Goal: Task Accomplishment & Management: Manage account settings

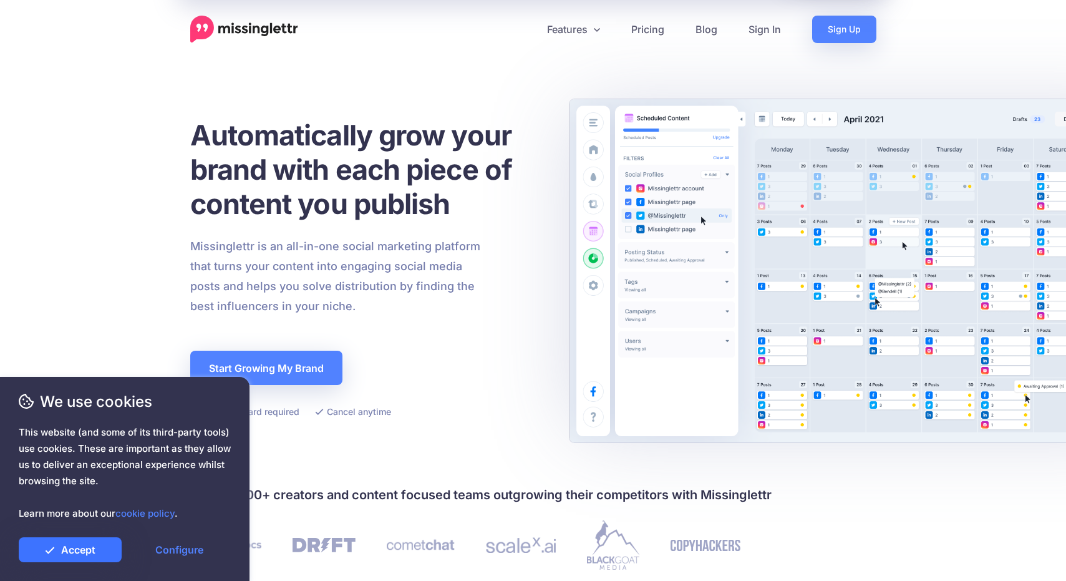
click at [85, 552] on link "Accept" at bounding box center [70, 549] width 103 height 25
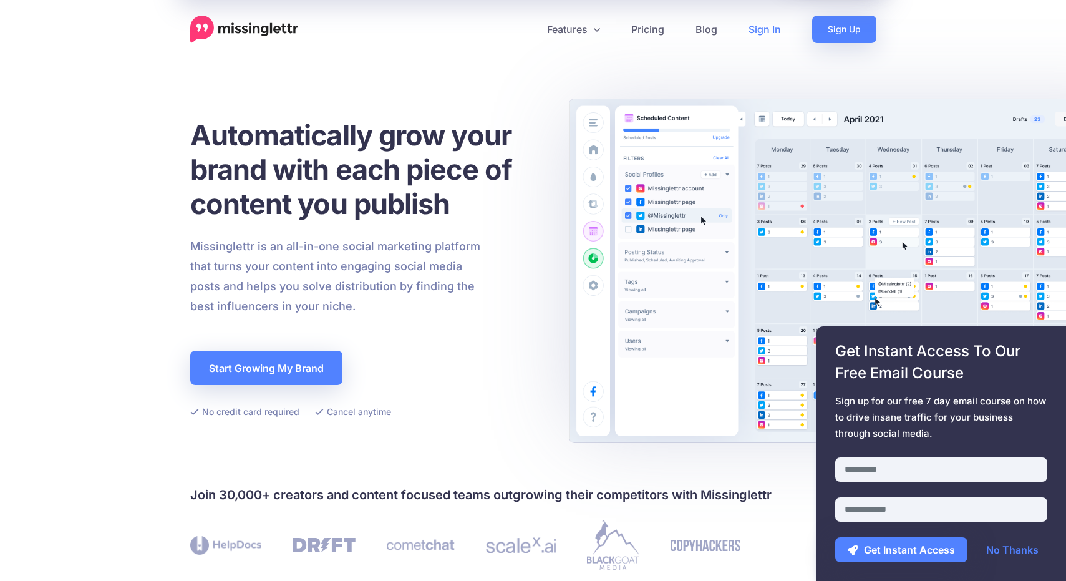
click at [765, 34] on link "Sign In" at bounding box center [765, 29] width 64 height 27
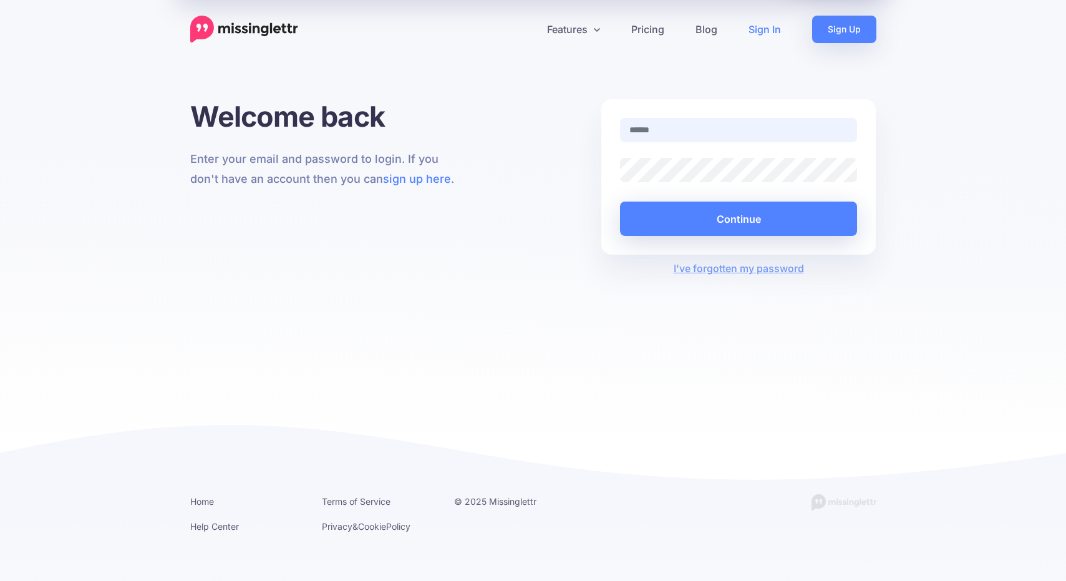
type input "**********"
click at [721, 221] on button "Continue" at bounding box center [739, 218] width 238 height 34
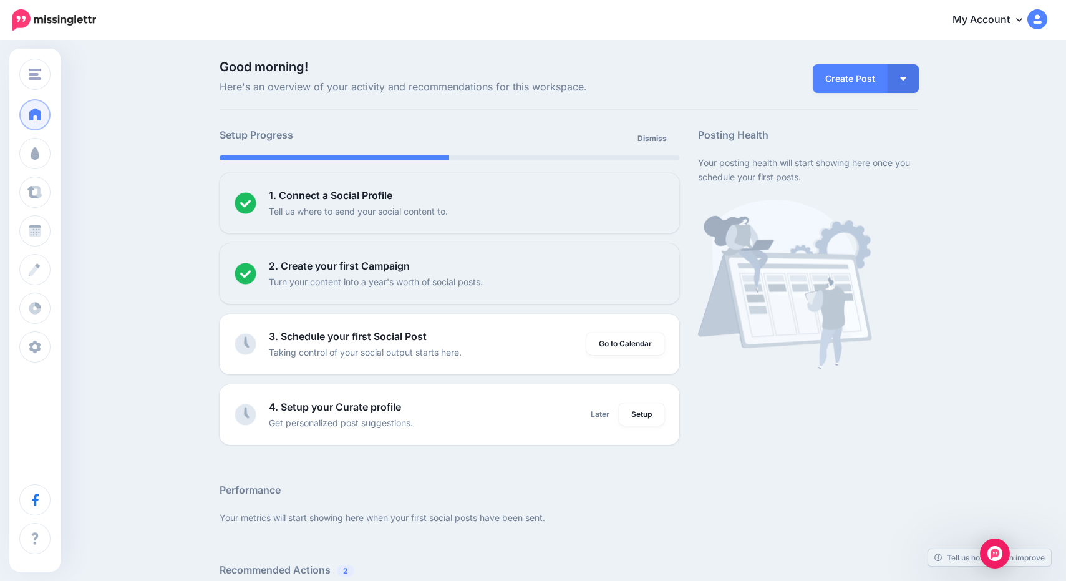
click at [982, 22] on link "My Account" at bounding box center [993, 20] width 107 height 31
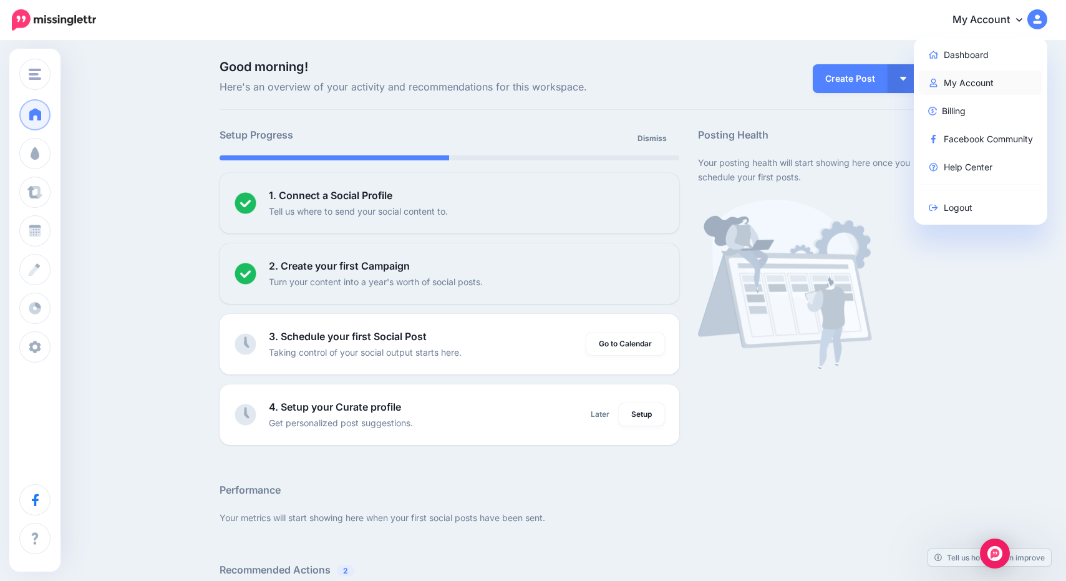
click at [950, 87] on link "My Account" at bounding box center [981, 82] width 124 height 24
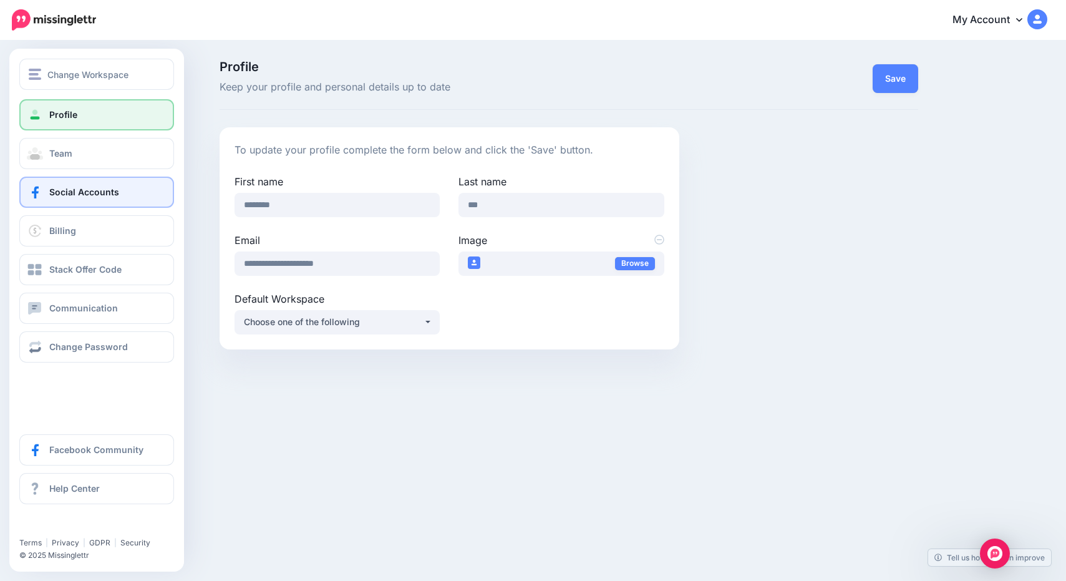
click at [85, 193] on span "Social Accounts" at bounding box center [84, 191] width 70 height 11
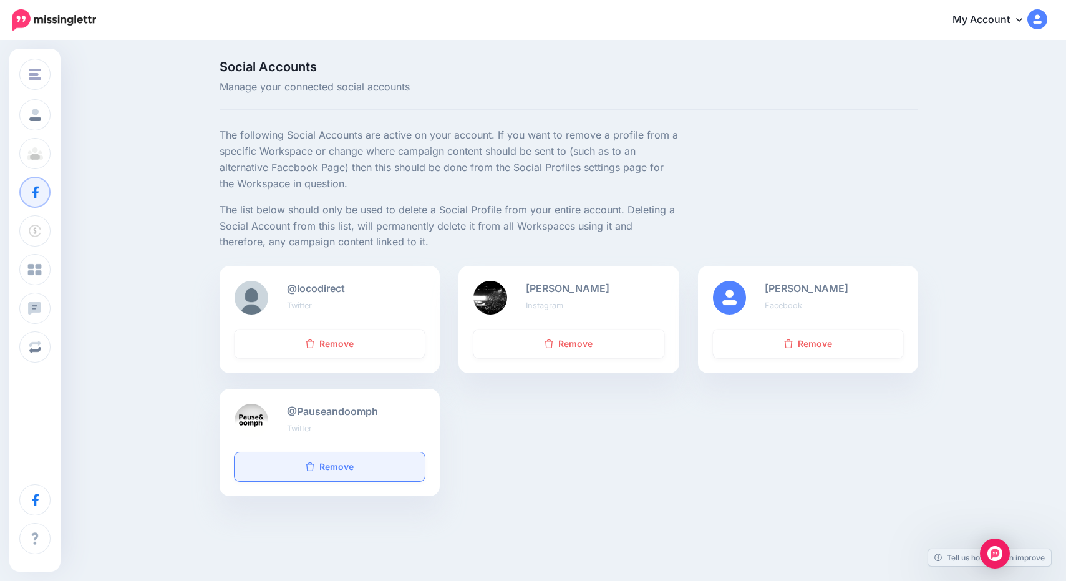
click at [304, 463] on link "Remove" at bounding box center [329, 466] width 190 height 29
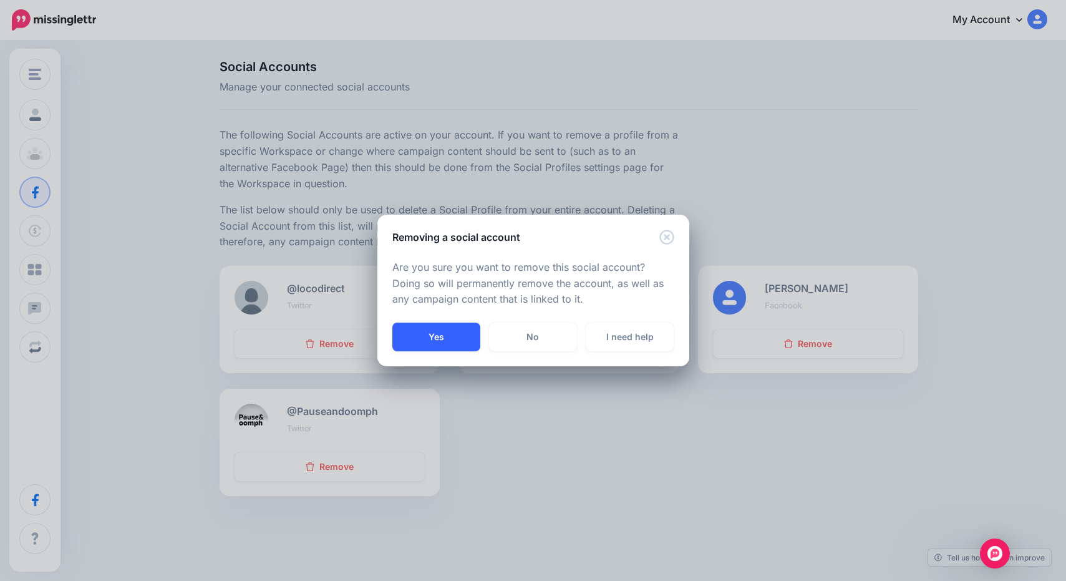
click at [441, 342] on button "Yes" at bounding box center [436, 336] width 88 height 29
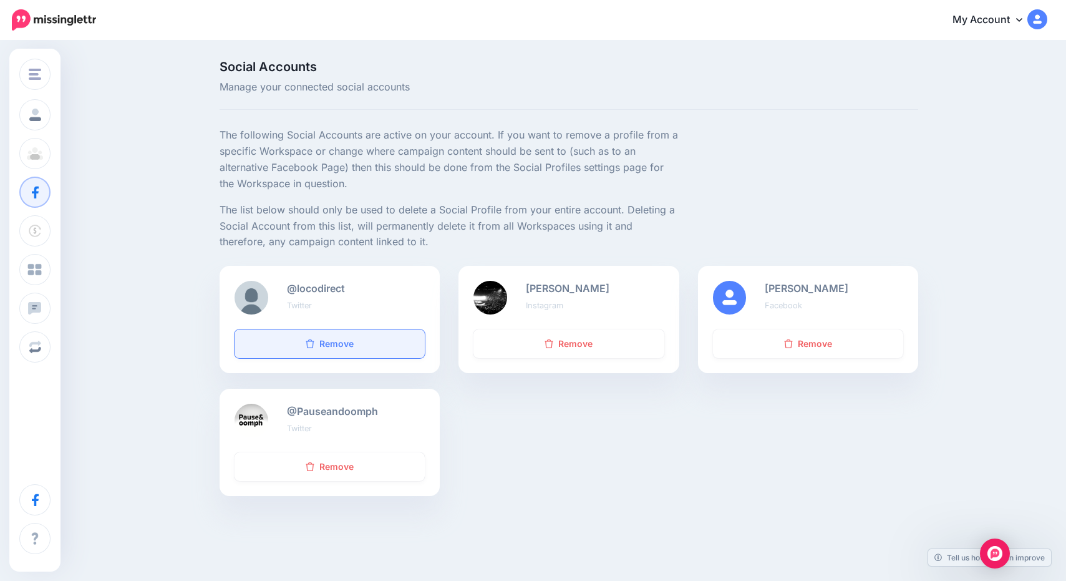
click at [359, 336] on link "Remove" at bounding box center [329, 343] width 190 height 29
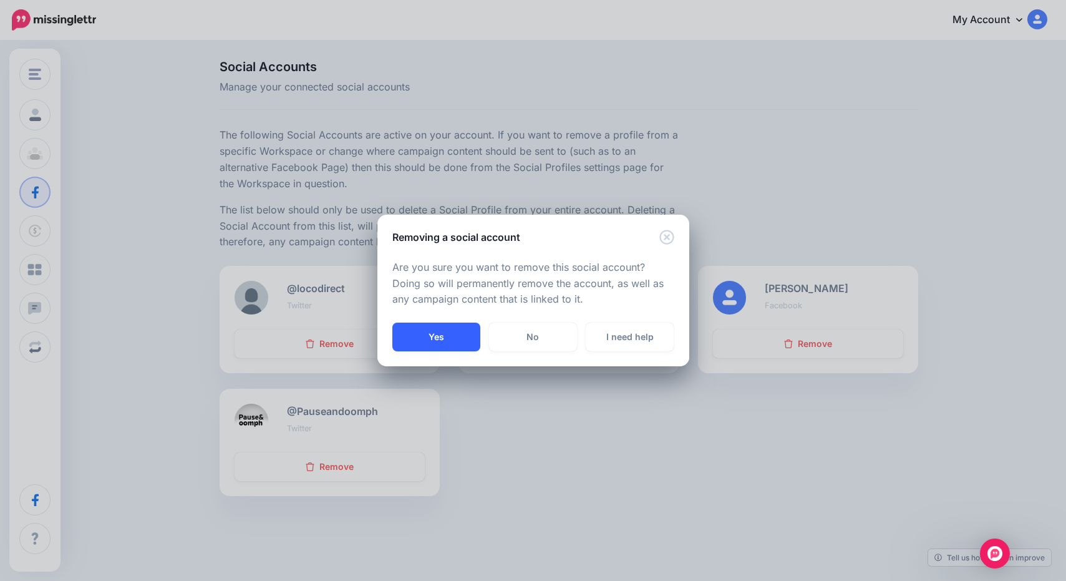
click at [434, 331] on button "Yes" at bounding box center [436, 336] width 88 height 29
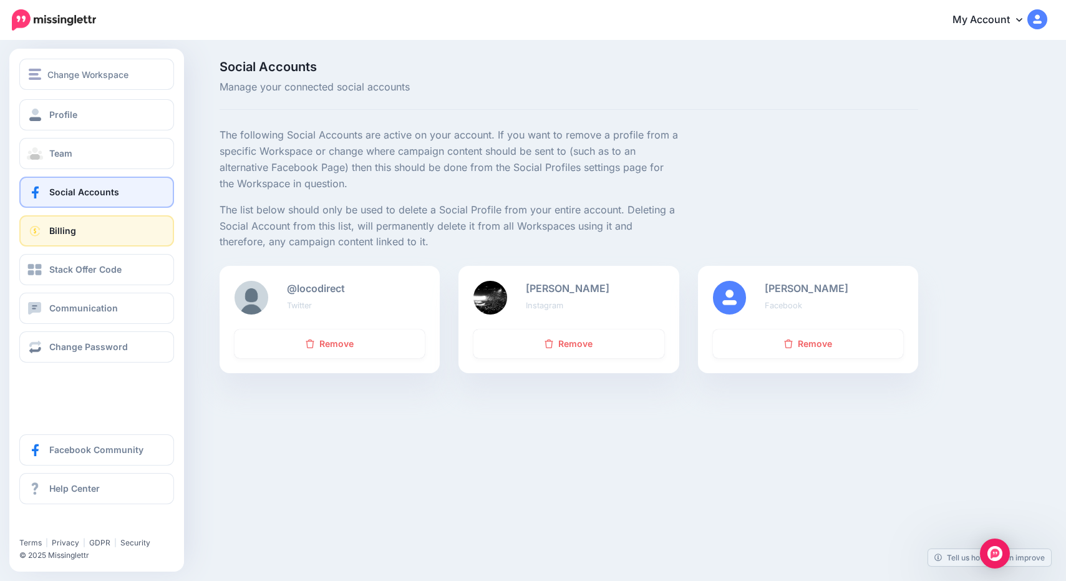
click at [87, 232] on link "Billing" at bounding box center [96, 230] width 155 height 31
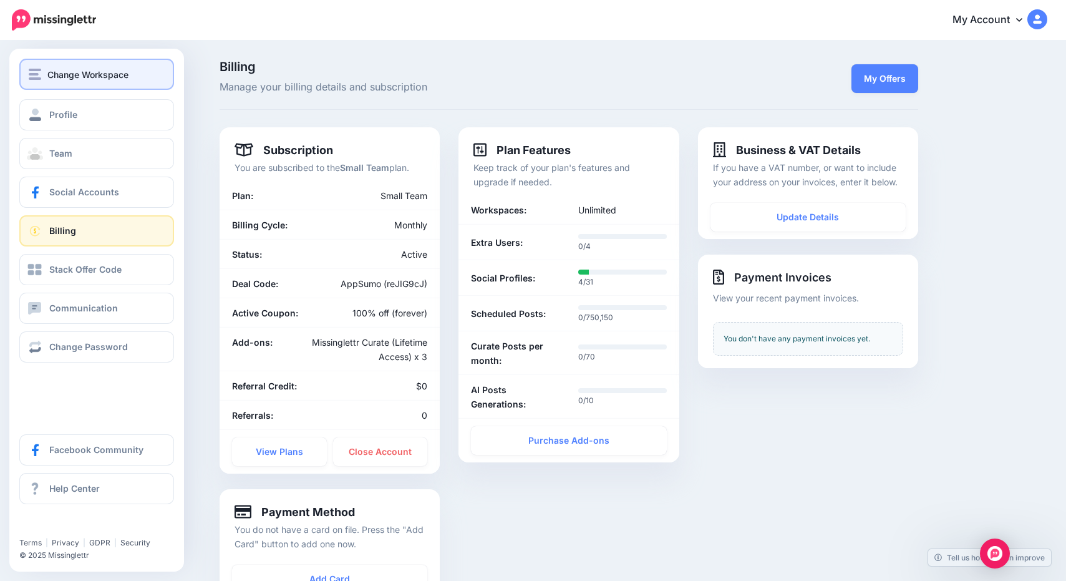
click at [78, 75] on span "Change Workspace" at bounding box center [87, 74] width 81 height 14
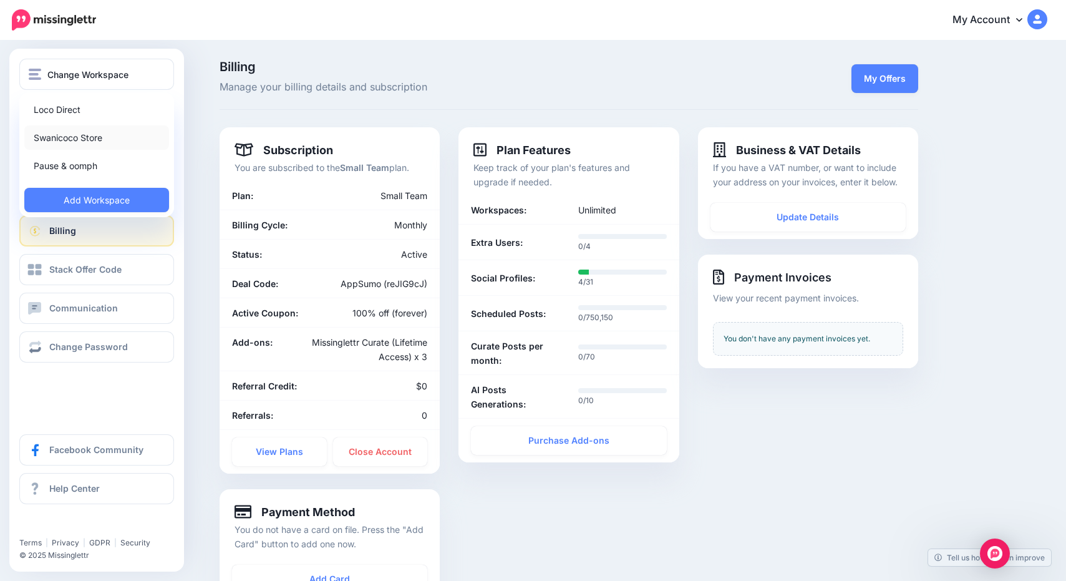
click at [74, 137] on link "Swanicoco Store" at bounding box center [96, 137] width 145 height 24
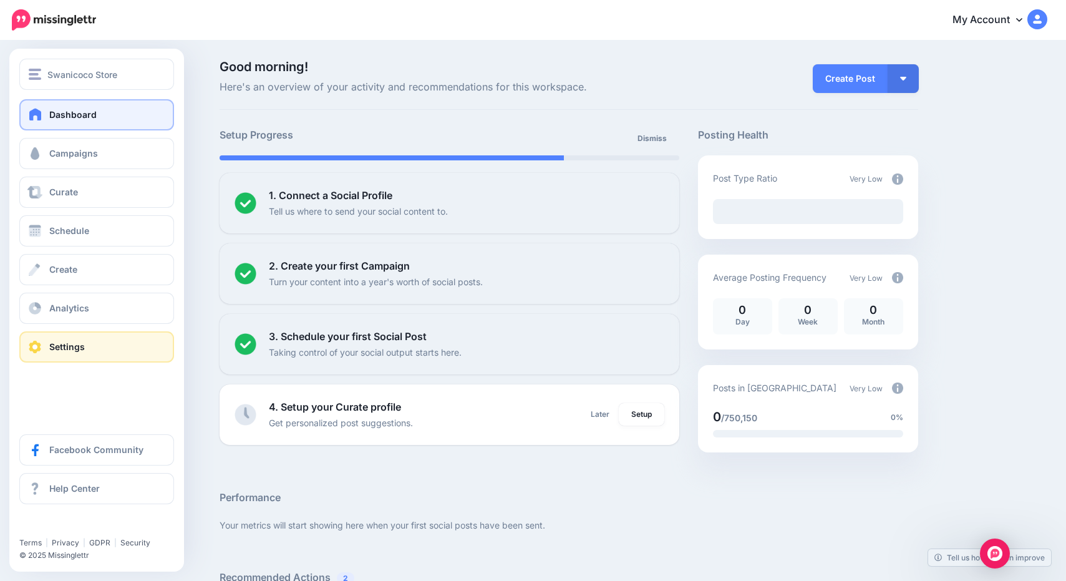
click at [72, 347] on span "Settings" at bounding box center [67, 346] width 36 height 11
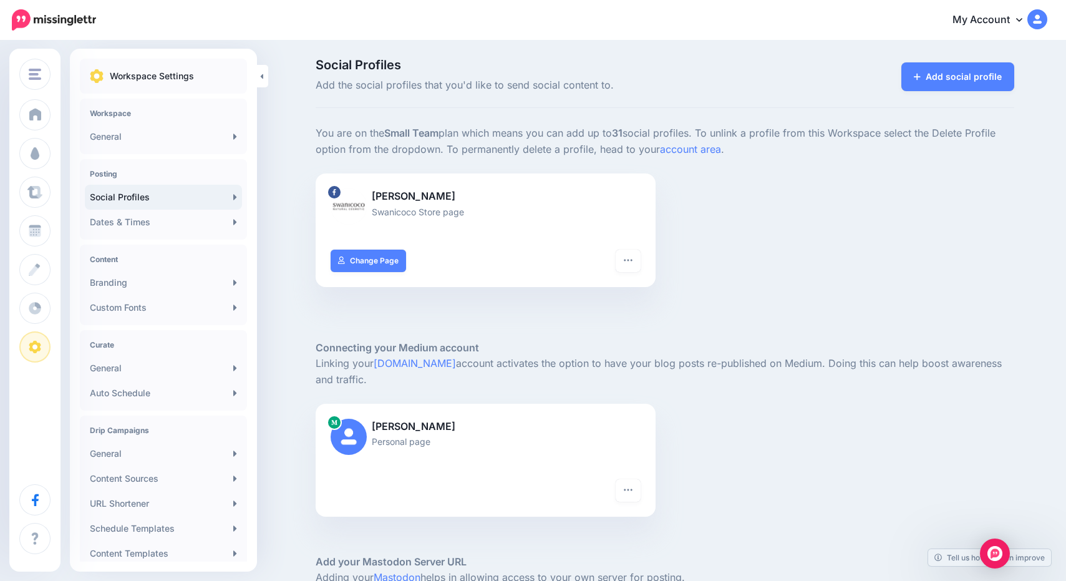
scroll to position [2, 0]
click at [629, 259] on icon "button" at bounding box center [628, 259] width 10 height 10
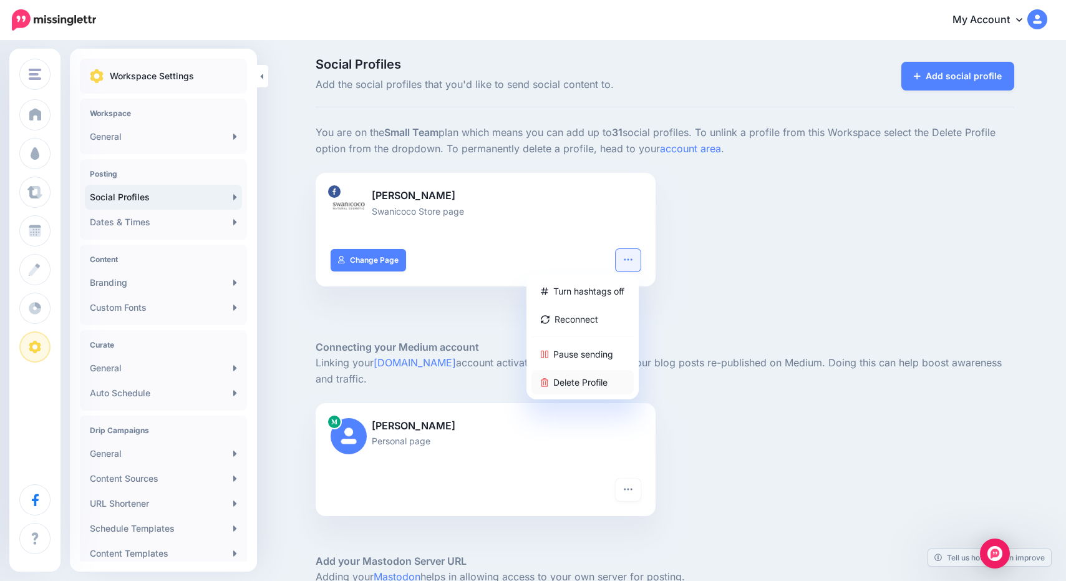
click at [576, 379] on link "Delete Profile" at bounding box center [582, 382] width 102 height 24
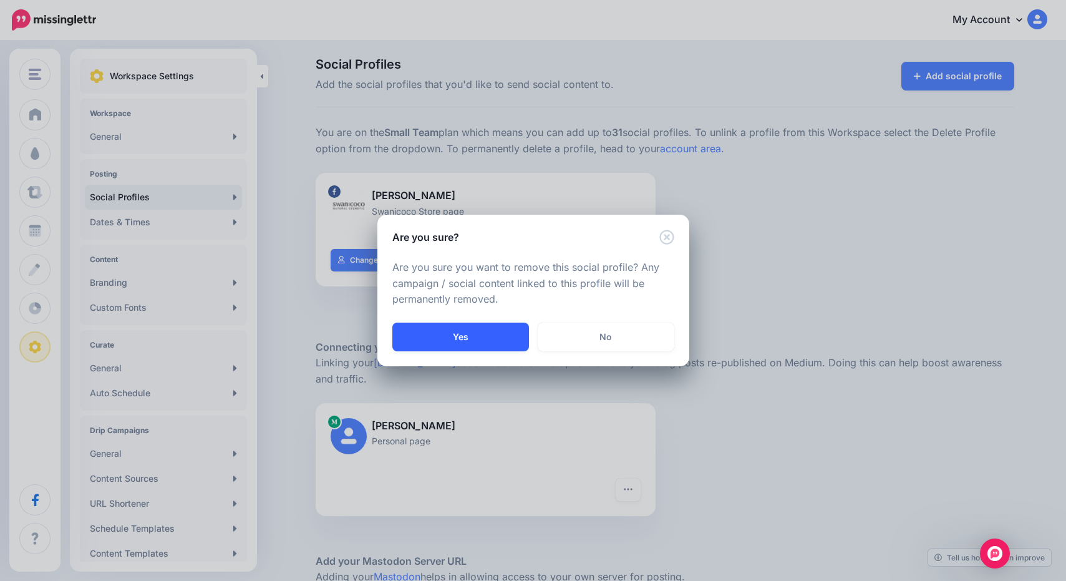
click at [512, 337] on button "Yes" at bounding box center [460, 336] width 137 height 29
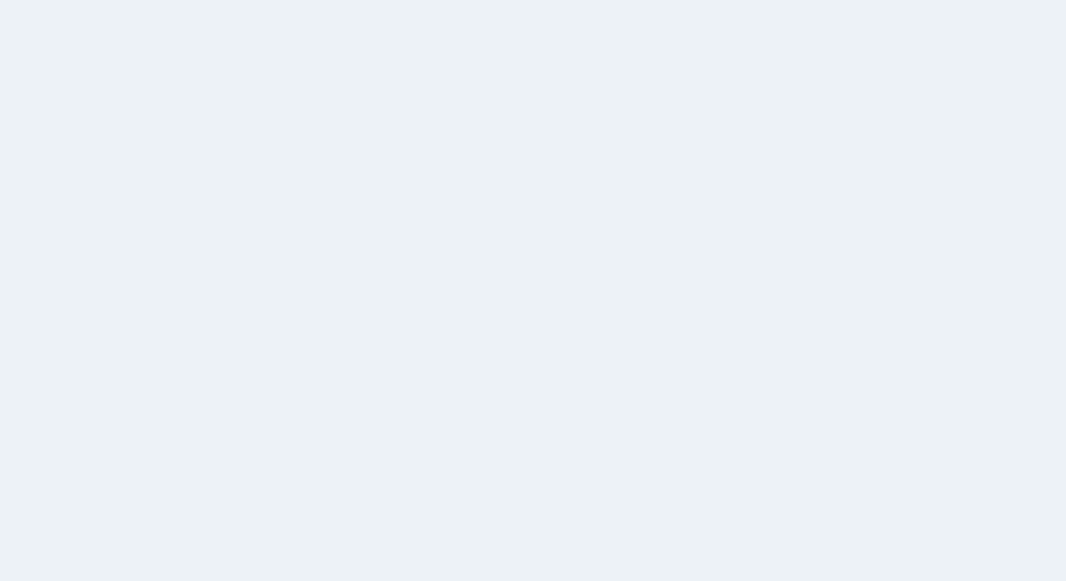
scroll to position [2, 0]
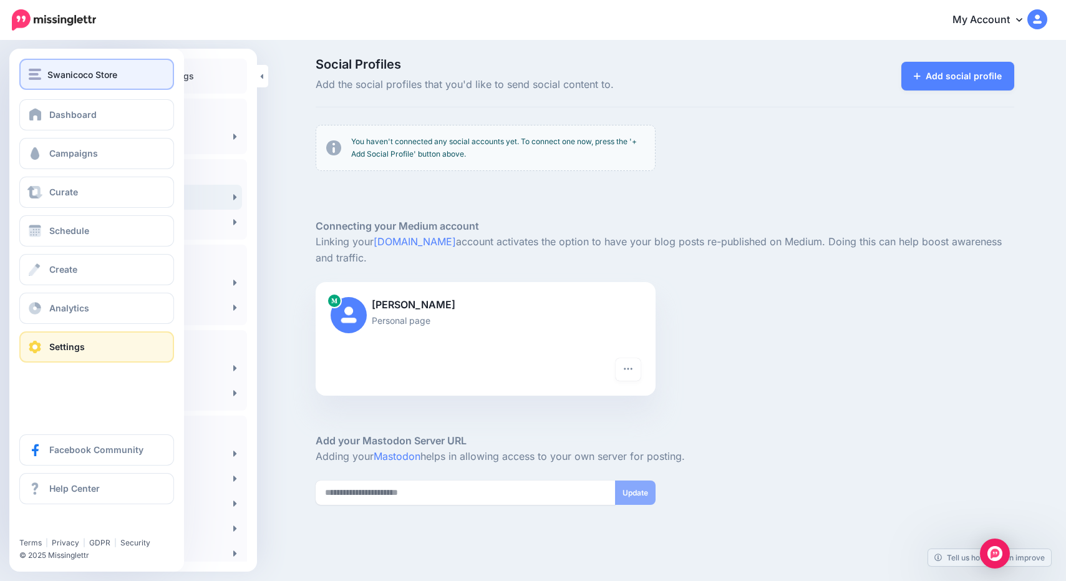
click at [82, 76] on span "Swanicoco Store" at bounding box center [82, 74] width 70 height 14
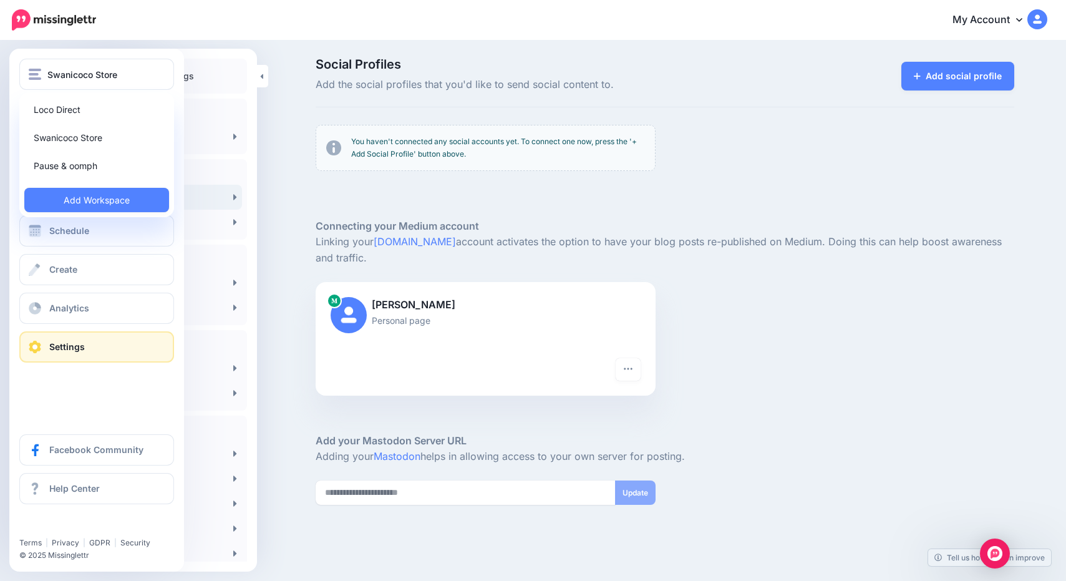
click at [64, 213] on div "Loco Direct Swanicoco Store Pause & oomph Add Workspace" at bounding box center [96, 154] width 155 height 125
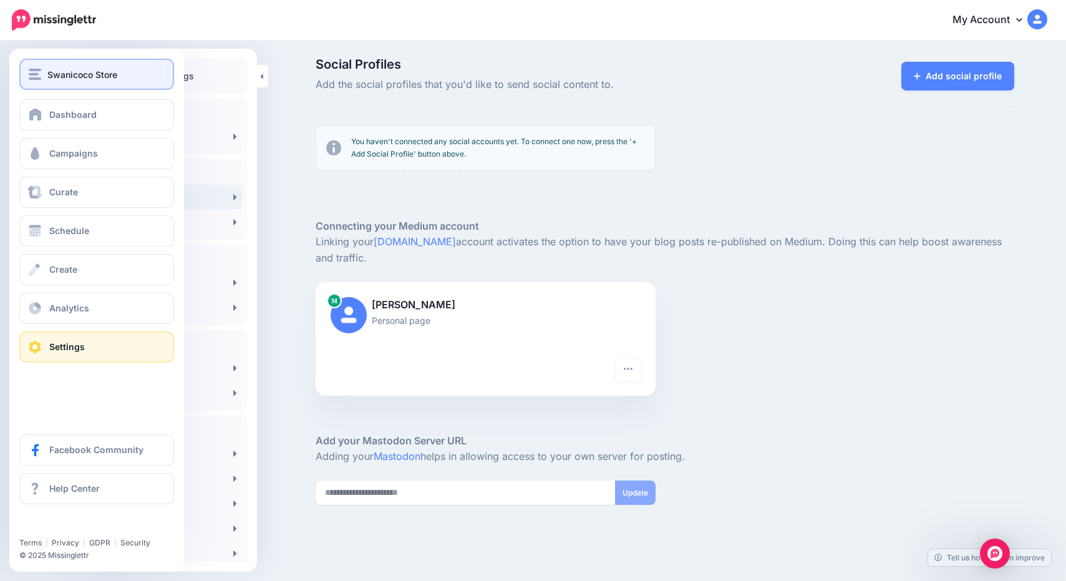
click at [81, 77] on span "Swanicoco Store" at bounding box center [82, 74] width 70 height 14
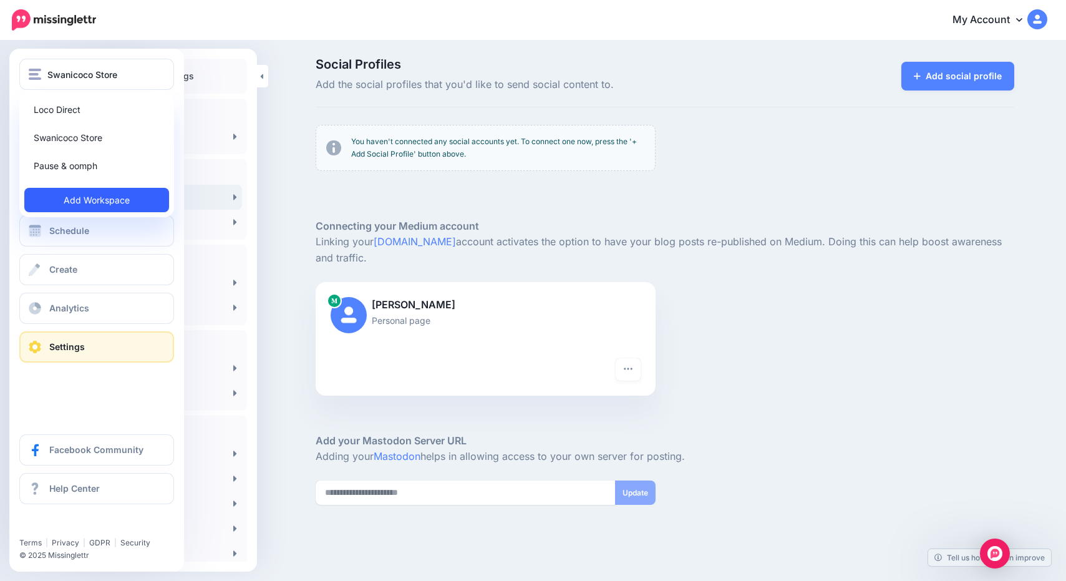
click at [101, 209] on link "Add Workspace" at bounding box center [96, 200] width 145 height 24
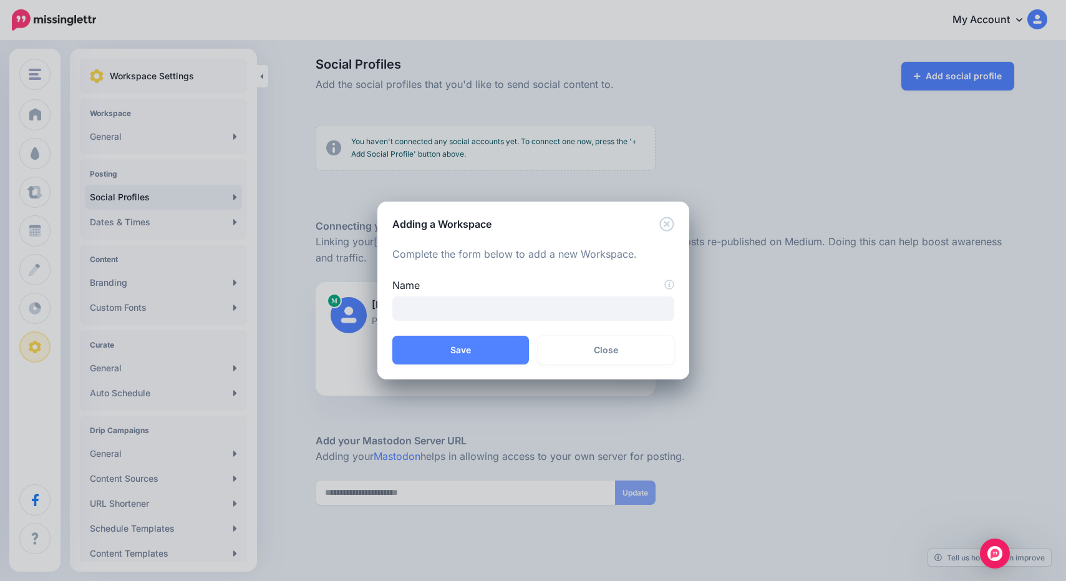
click at [405, 295] on div "Name" at bounding box center [533, 299] width 282 height 43
click at [420, 307] on input "Name" at bounding box center [533, 308] width 282 height 24
type input "**********"
click at [452, 353] on button "Save" at bounding box center [460, 349] width 137 height 29
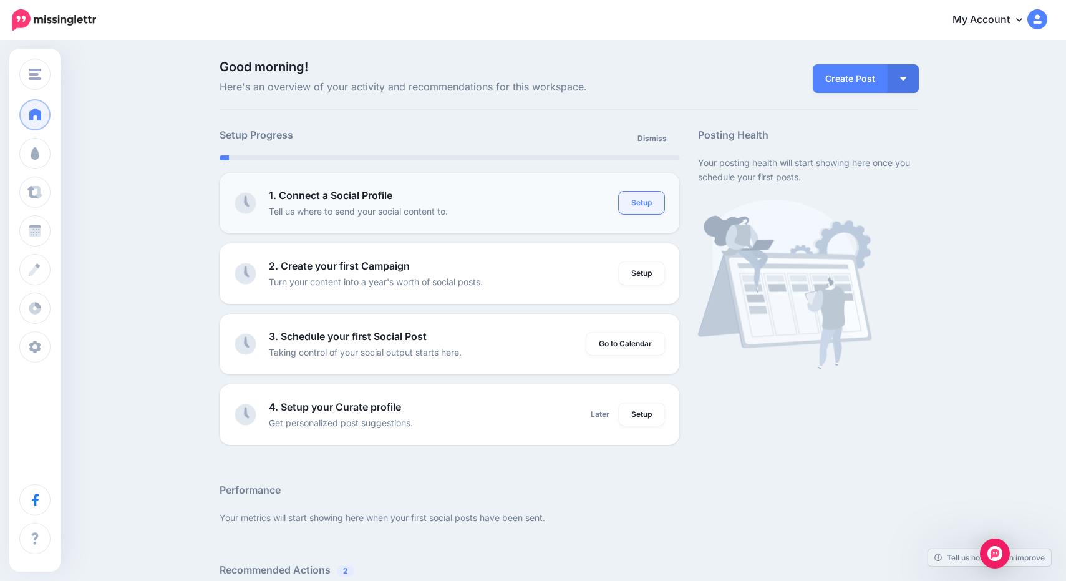
click at [647, 203] on link "Setup" at bounding box center [642, 202] width 46 height 22
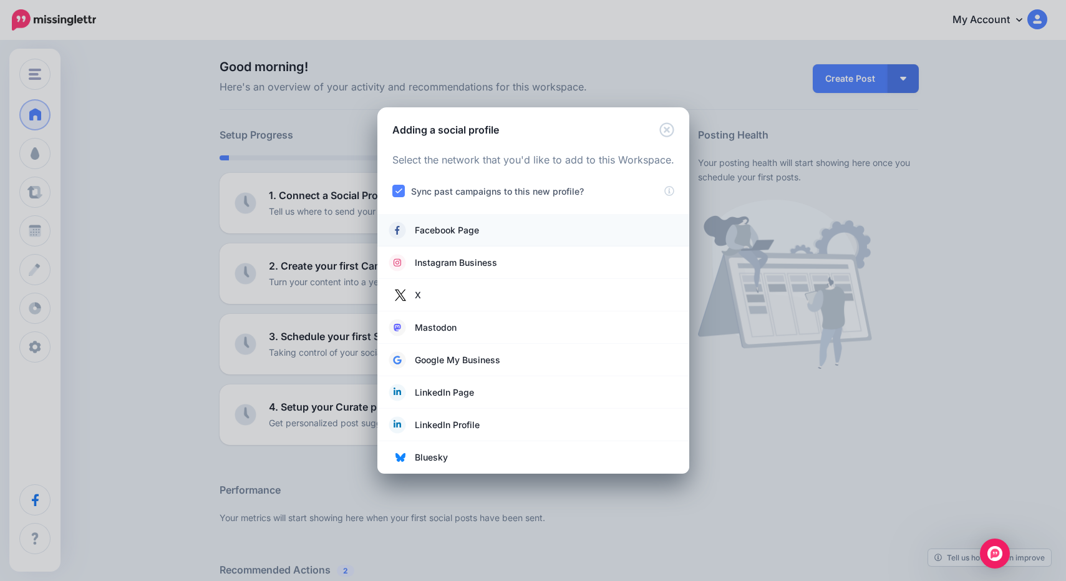
click at [631, 221] on link "Facebook Page" at bounding box center [533, 229] width 287 height 17
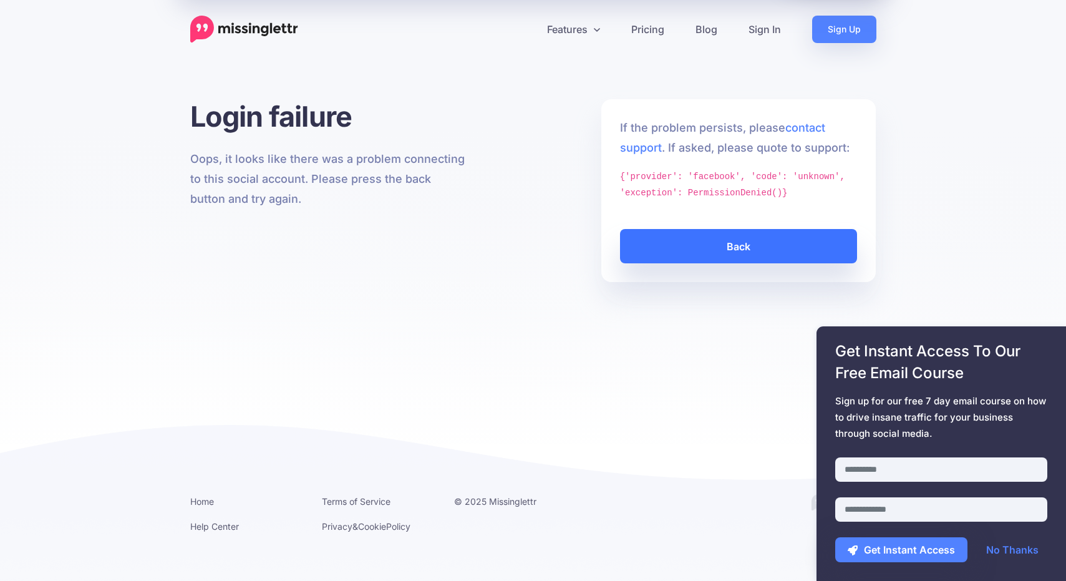
click at [661, 245] on link "Back" at bounding box center [739, 246] width 238 height 34
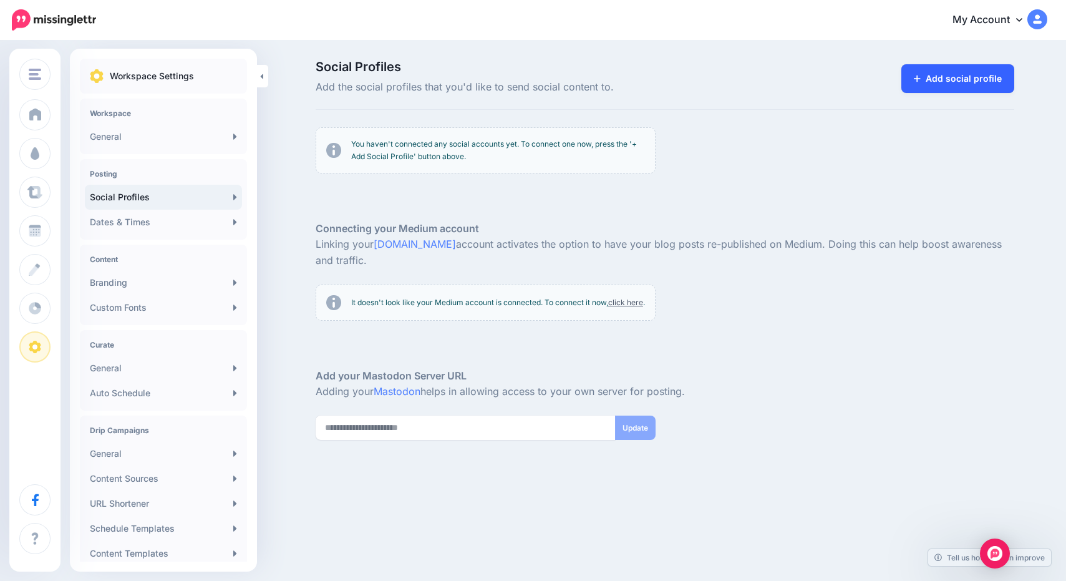
click at [944, 81] on link "Add social profile" at bounding box center [957, 78] width 113 height 29
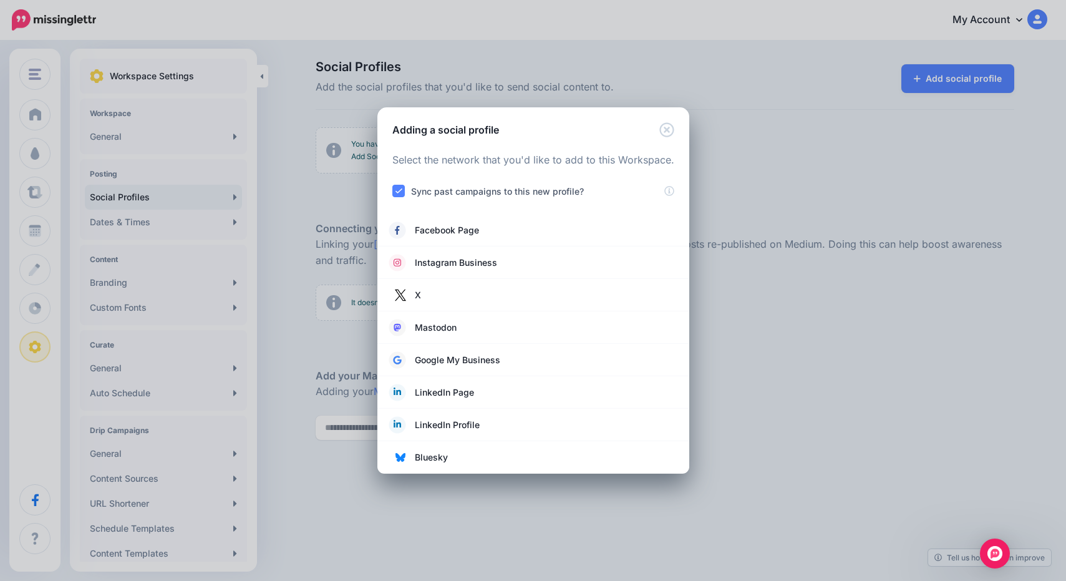
click at [536, 193] on label "Sync past campaigns to this new profile?" at bounding box center [497, 191] width 173 height 14
click at [402, 189] on ins at bounding box center [398, 191] width 12 height 12
click at [397, 195] on ins at bounding box center [398, 191] width 12 height 12
click at [430, 238] on link "Facebook Page" at bounding box center [533, 229] width 287 height 17
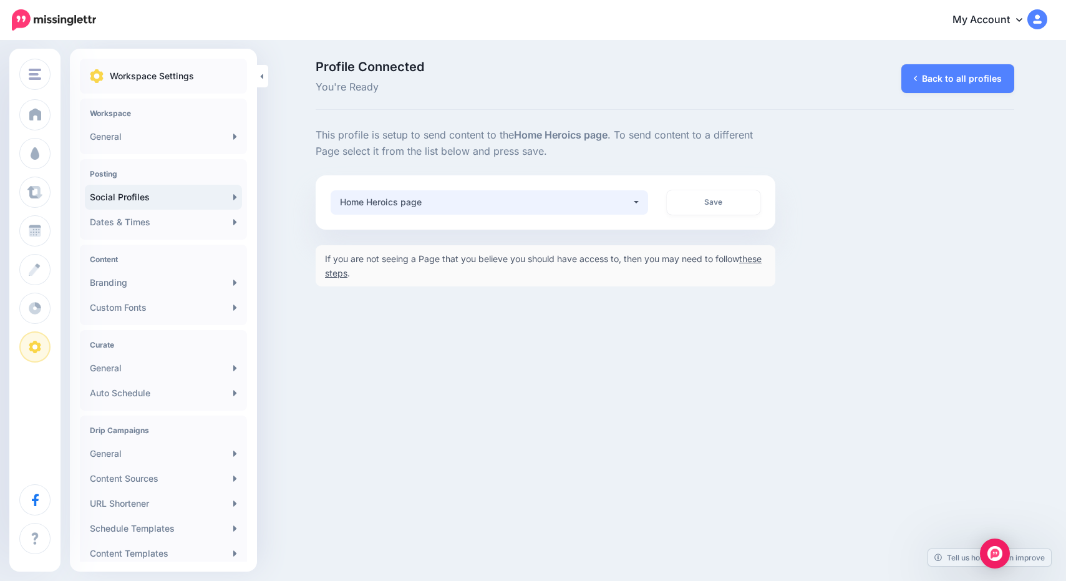
click at [463, 209] on button "Home Heroics page" at bounding box center [489, 202] width 317 height 24
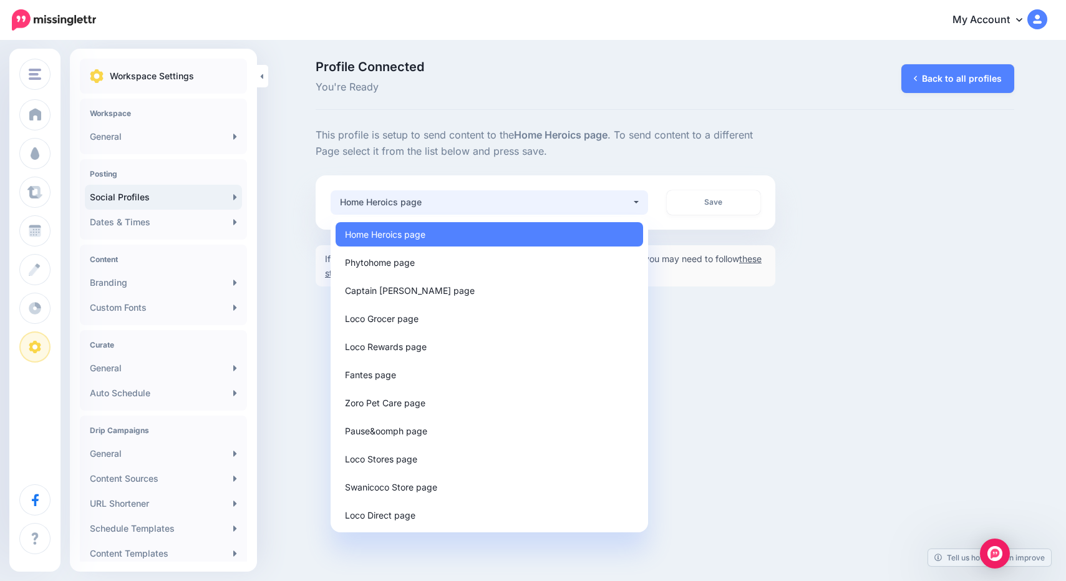
click at [463, 206] on div "Home Heroics page" at bounding box center [485, 202] width 291 height 15
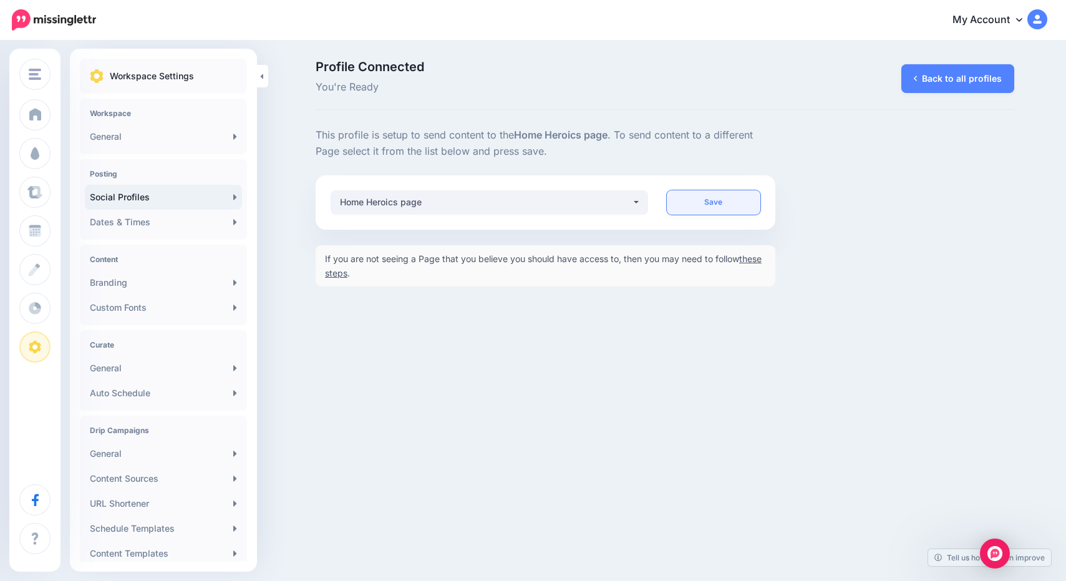
click at [721, 203] on link "Save" at bounding box center [714, 202] width 94 height 24
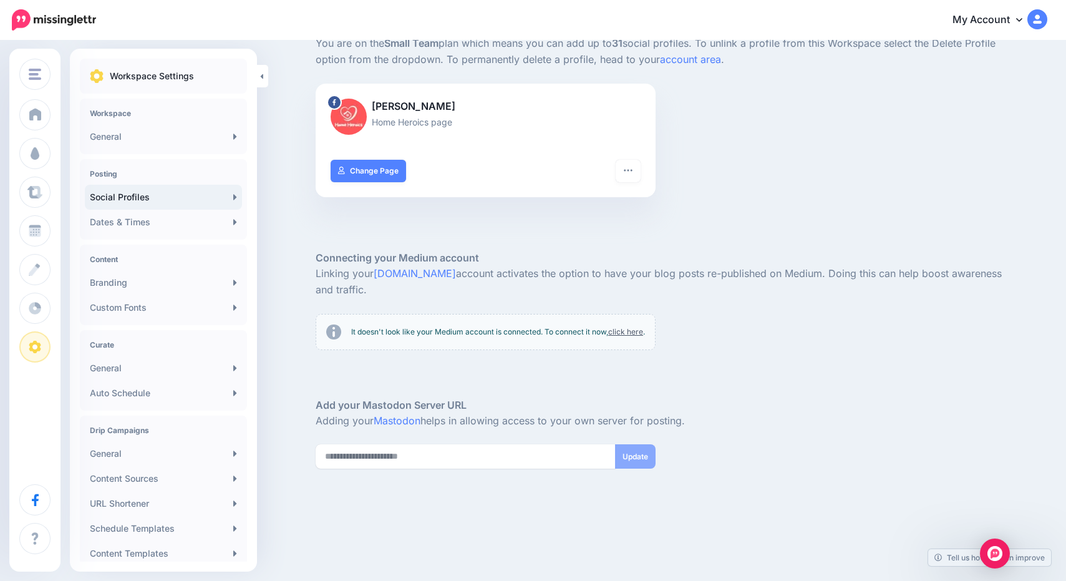
scroll to position [98, 0]
click at [132, 136] on link "General" at bounding box center [163, 136] width 157 height 25
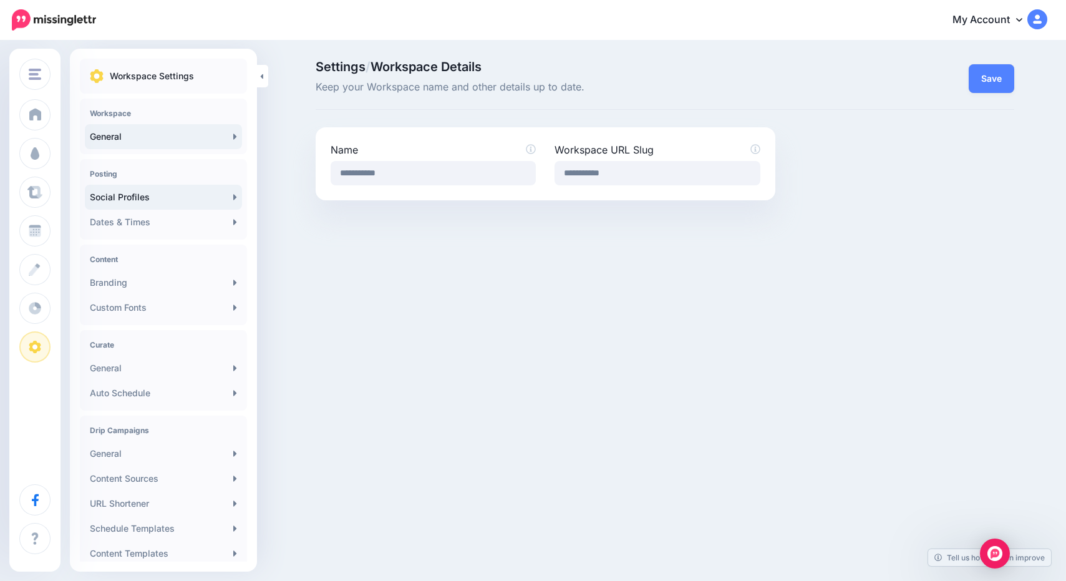
click at [142, 199] on link "Social Profiles" at bounding box center [163, 197] width 157 height 25
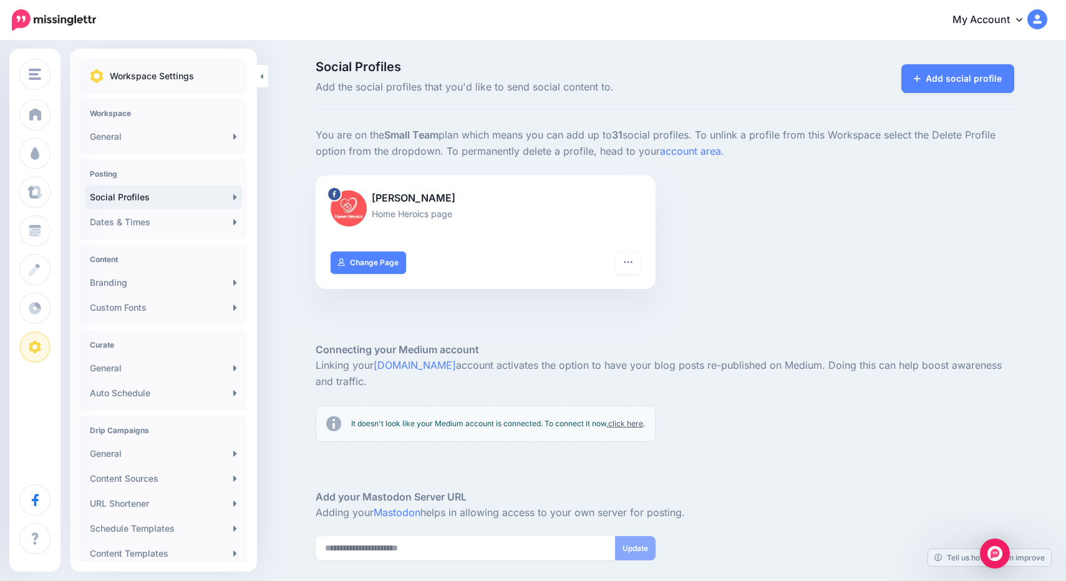
click at [152, 222] on link "Dates & Times" at bounding box center [163, 222] width 157 height 25
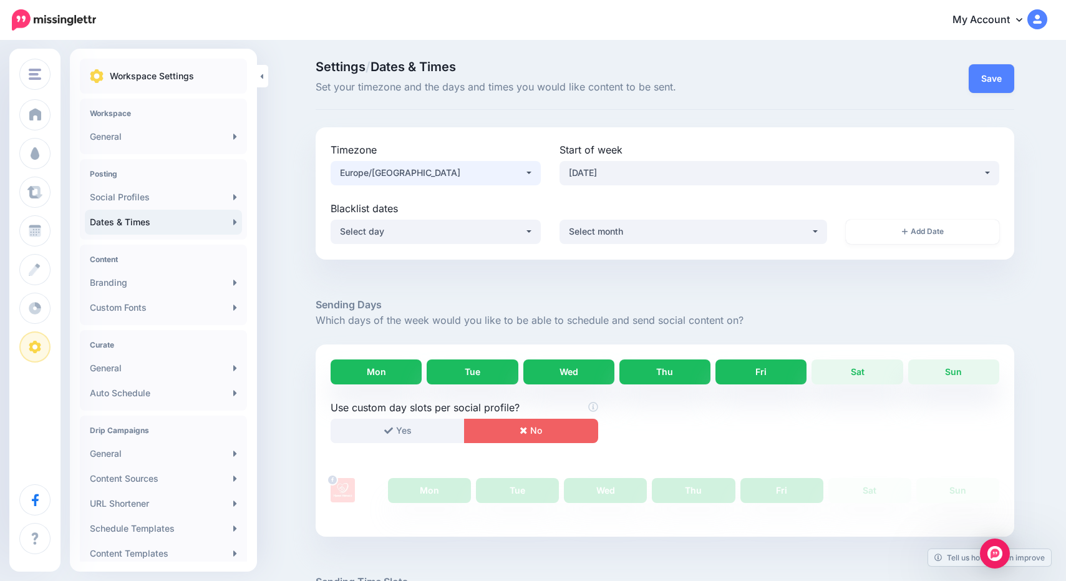
click at [410, 173] on div "Europe/London" at bounding box center [432, 172] width 185 height 15
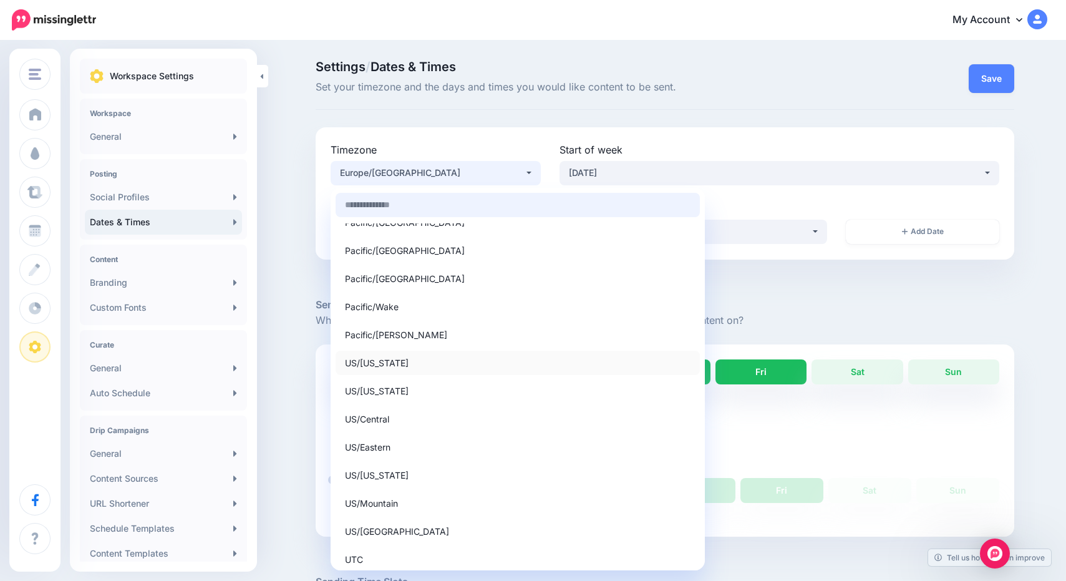
scroll to position [11996, 0]
click at [447, 444] on link "US/Eastern" at bounding box center [517, 447] width 364 height 24
select select "**********"
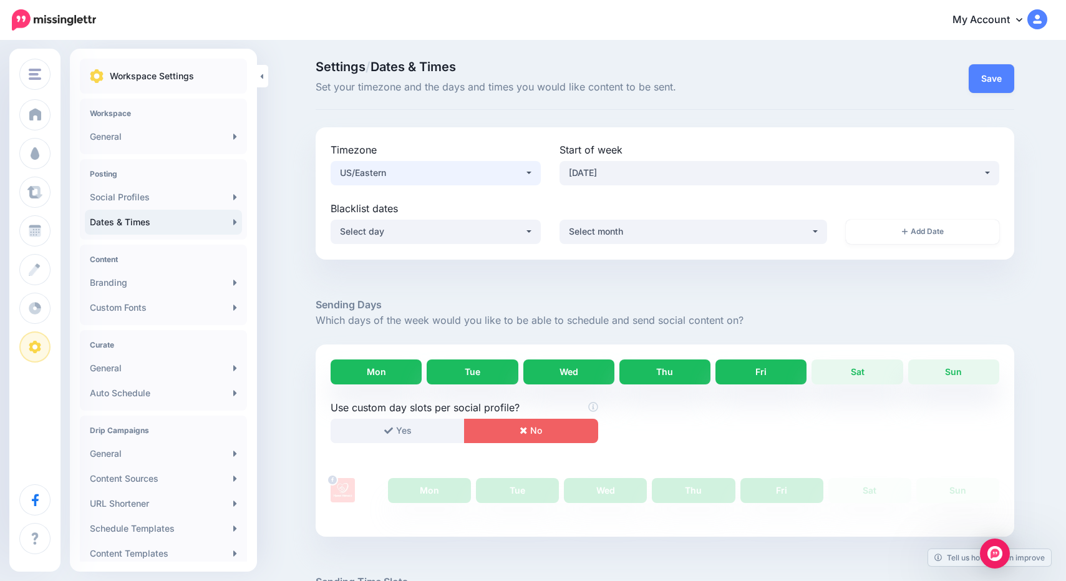
scroll to position [0, 0]
click at [993, 80] on button "Save" at bounding box center [991, 78] width 46 height 29
click at [199, 287] on link "Branding" at bounding box center [163, 282] width 157 height 25
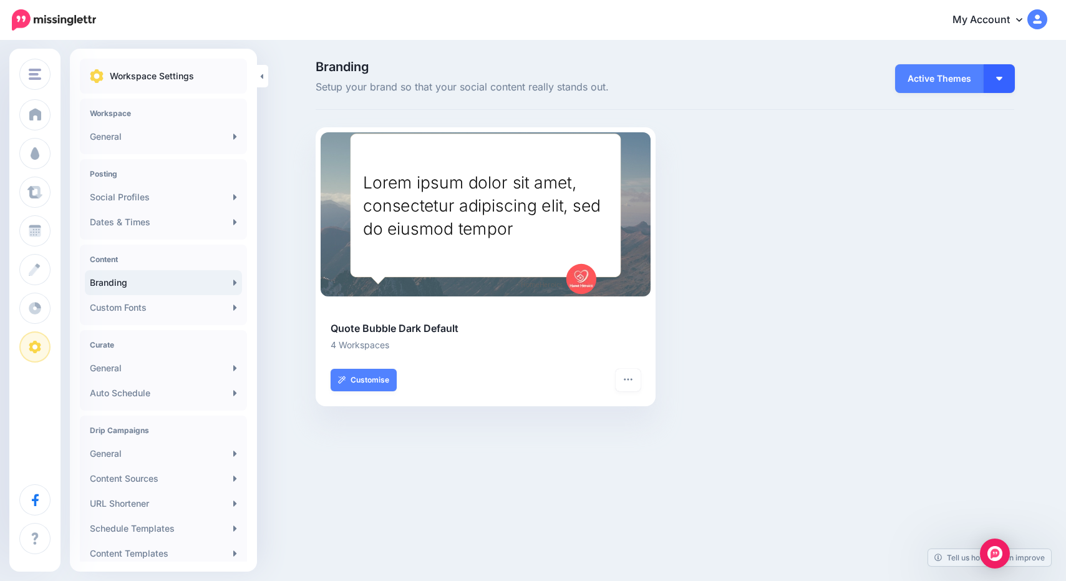
click at [1001, 77] on img "button" at bounding box center [999, 79] width 6 height 4
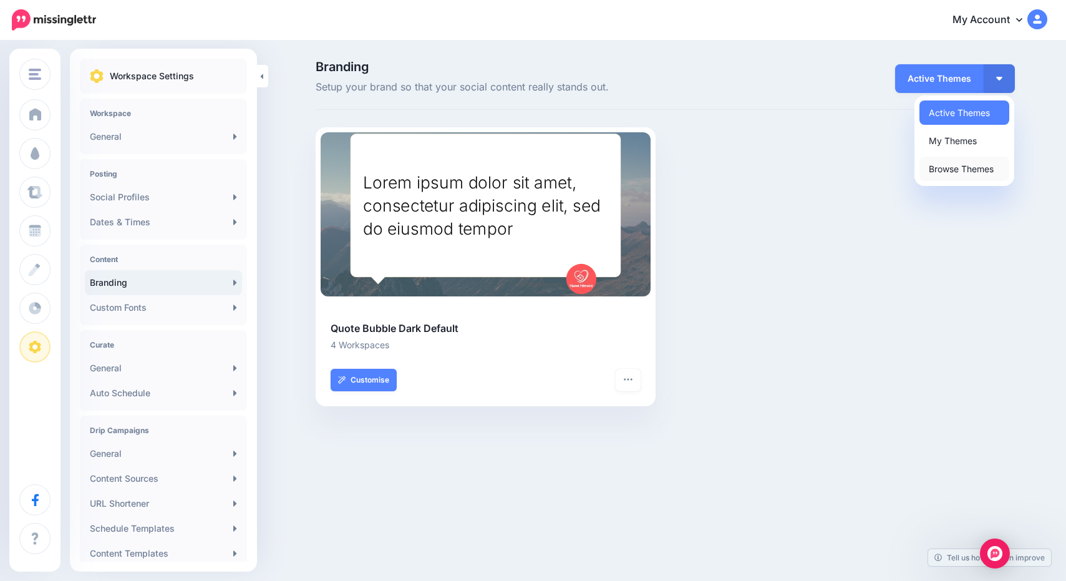
click at [947, 164] on link "Browse Themes" at bounding box center [964, 169] width 90 height 24
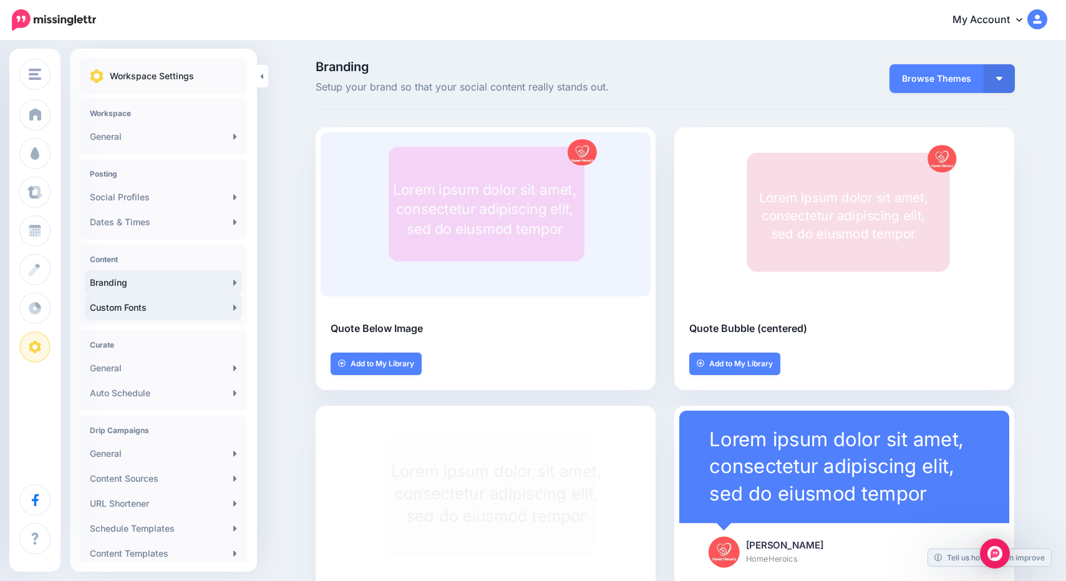
click at [130, 312] on link "Custom Fonts" at bounding box center [163, 307] width 157 height 25
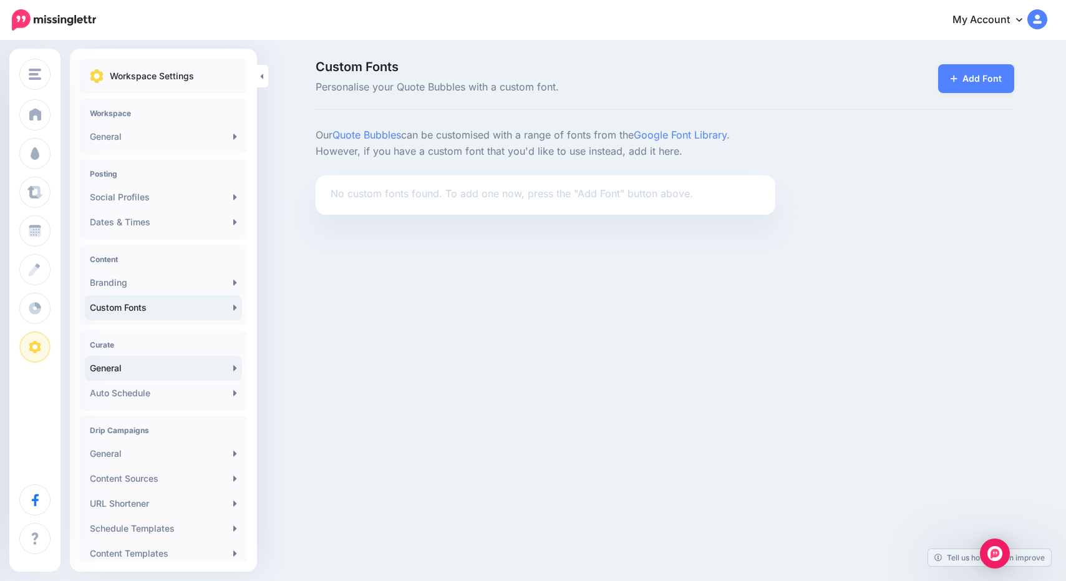
click at [163, 368] on link "General" at bounding box center [163, 367] width 157 height 25
click at [149, 367] on link "General" at bounding box center [163, 367] width 157 height 25
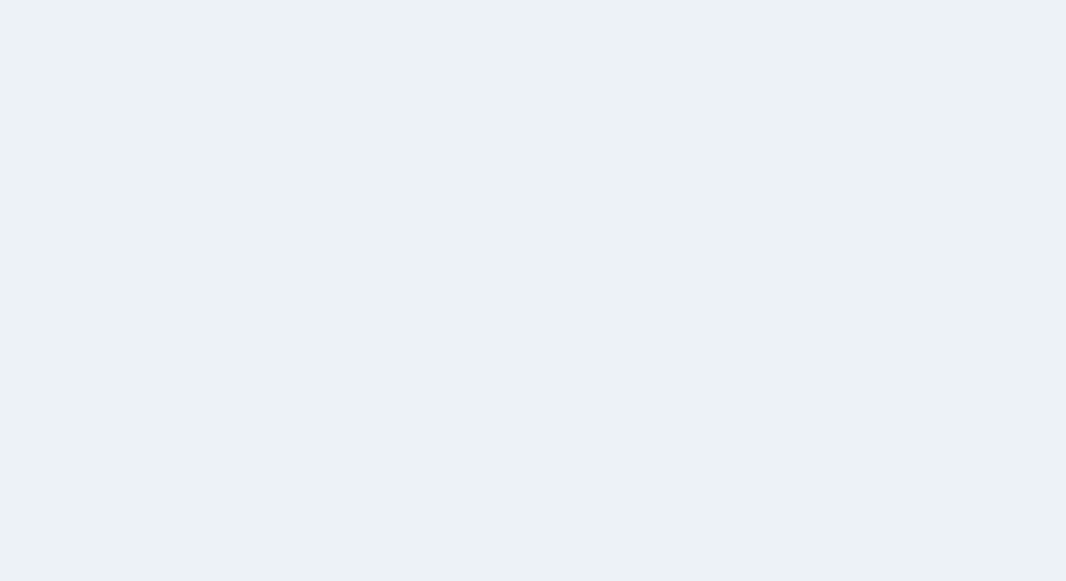
click at [148, 367] on link "General" at bounding box center [163, 367] width 157 height 25
click at [145, 392] on link "Auto Schedule" at bounding box center [163, 392] width 157 height 25
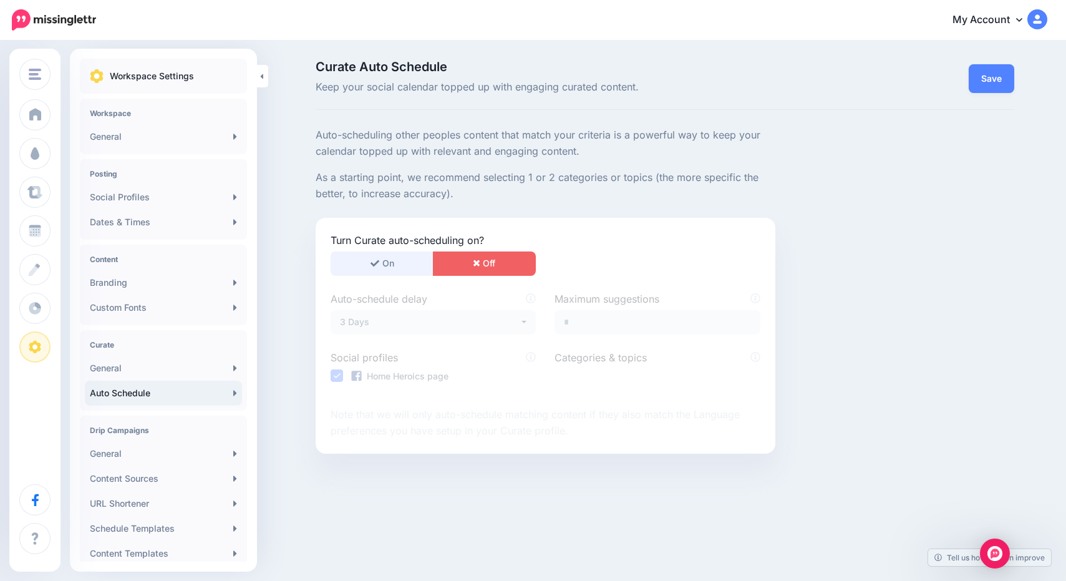
click at [404, 261] on button "On" at bounding box center [382, 263] width 103 height 24
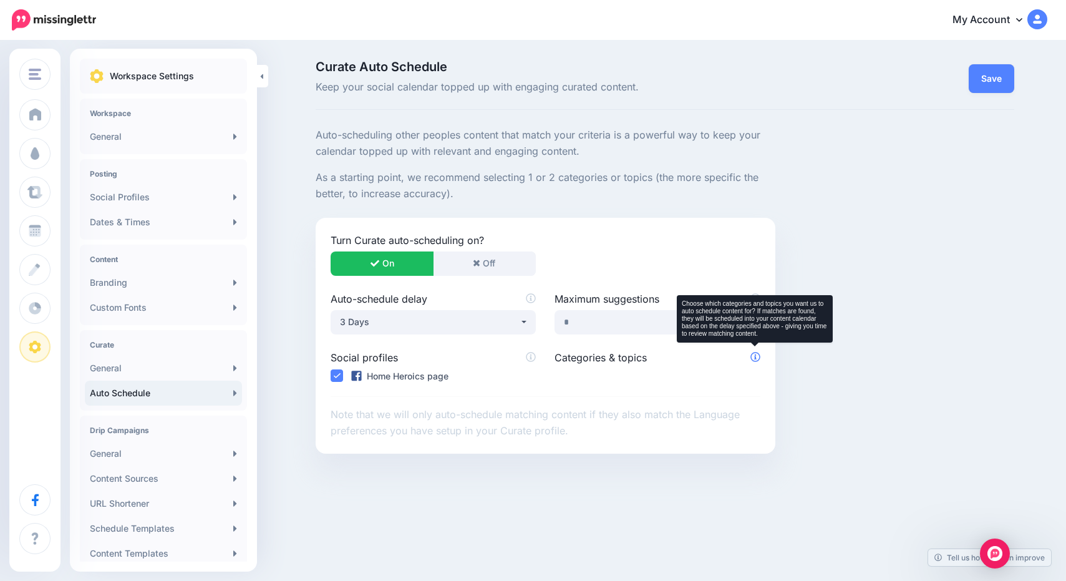
click at [755, 353] on icon at bounding box center [755, 357] width 10 height 10
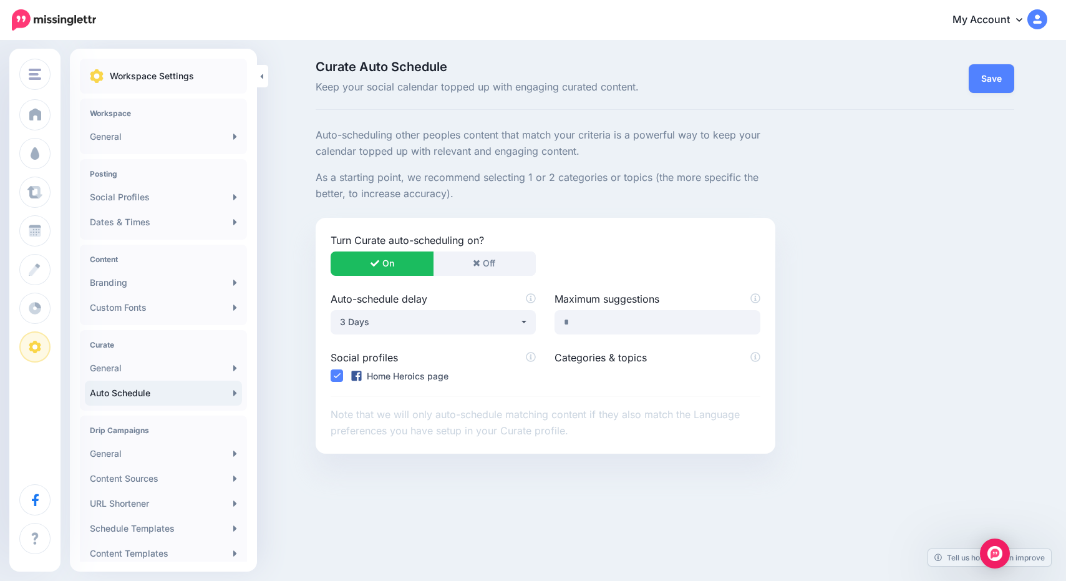
click at [651, 387] on div "Auto-schedule delay ***** ****** ****** ****** ****** ****** ****** 3 Days Maxi…" at bounding box center [546, 365] width 430 height 148
click at [624, 375] on div "Categories & topics" at bounding box center [657, 368] width 224 height 36
click at [196, 454] on link "General" at bounding box center [163, 453] width 157 height 25
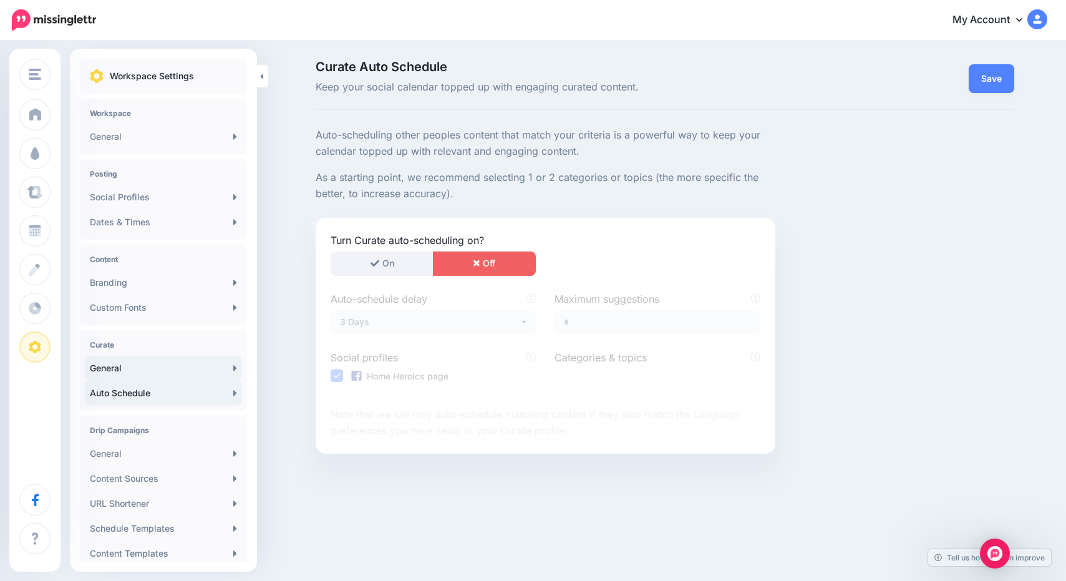
click at [148, 373] on link "General" at bounding box center [163, 367] width 157 height 25
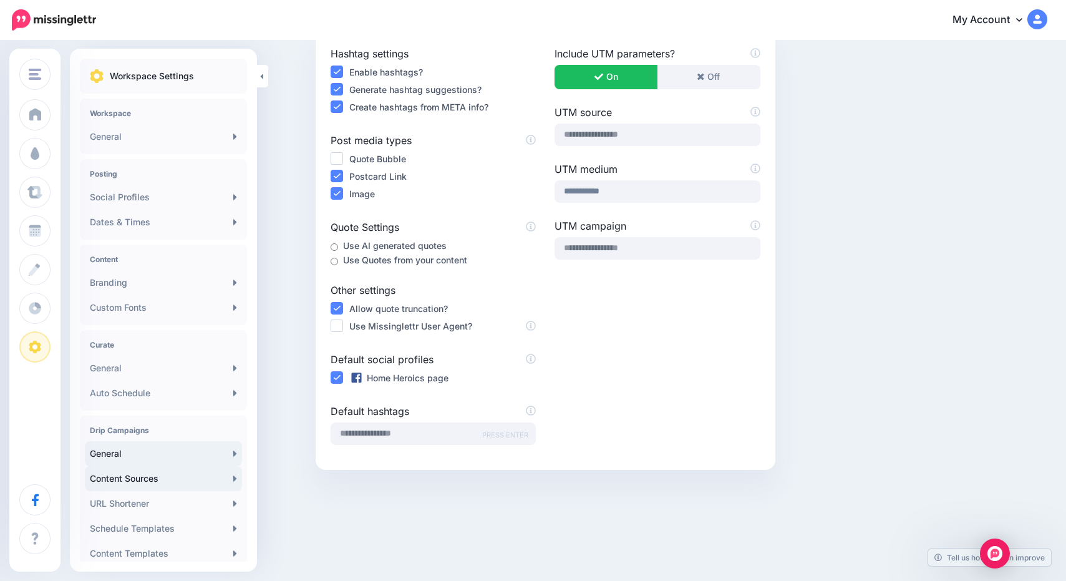
scroll to position [143, 0]
click at [152, 485] on link "Content Sources" at bounding box center [163, 478] width 157 height 25
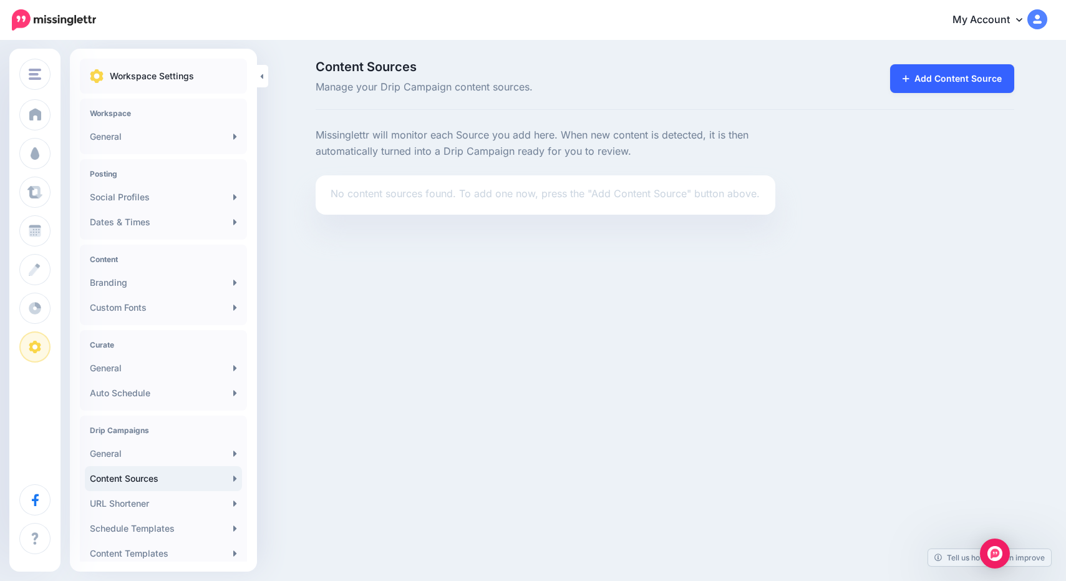
click at [929, 77] on link "Add Content Source" at bounding box center [952, 78] width 124 height 29
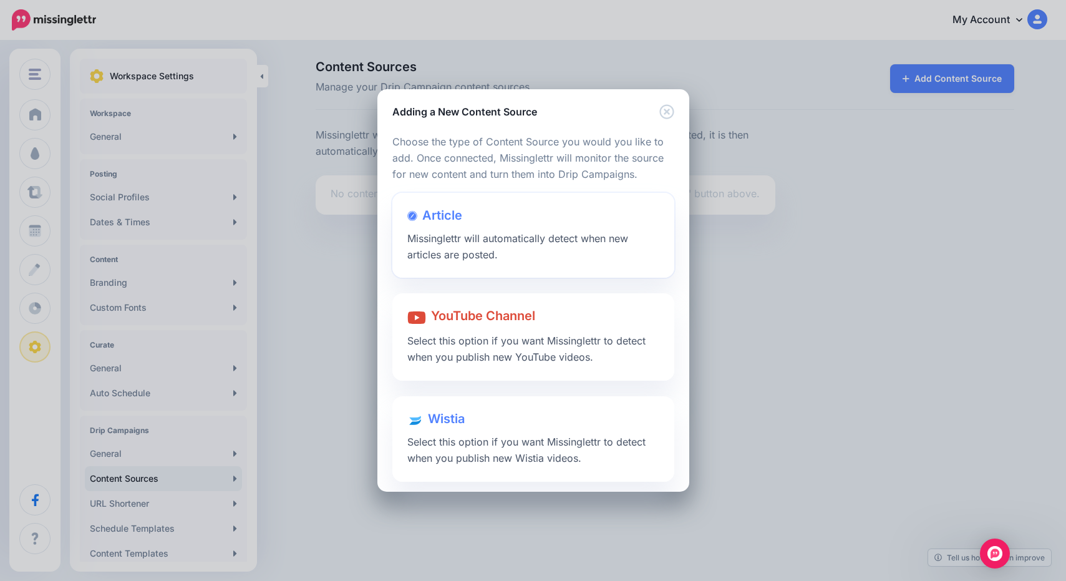
click at [473, 250] on span "Missinglettr will automatically detect when new articles are posted." at bounding box center [517, 246] width 221 height 29
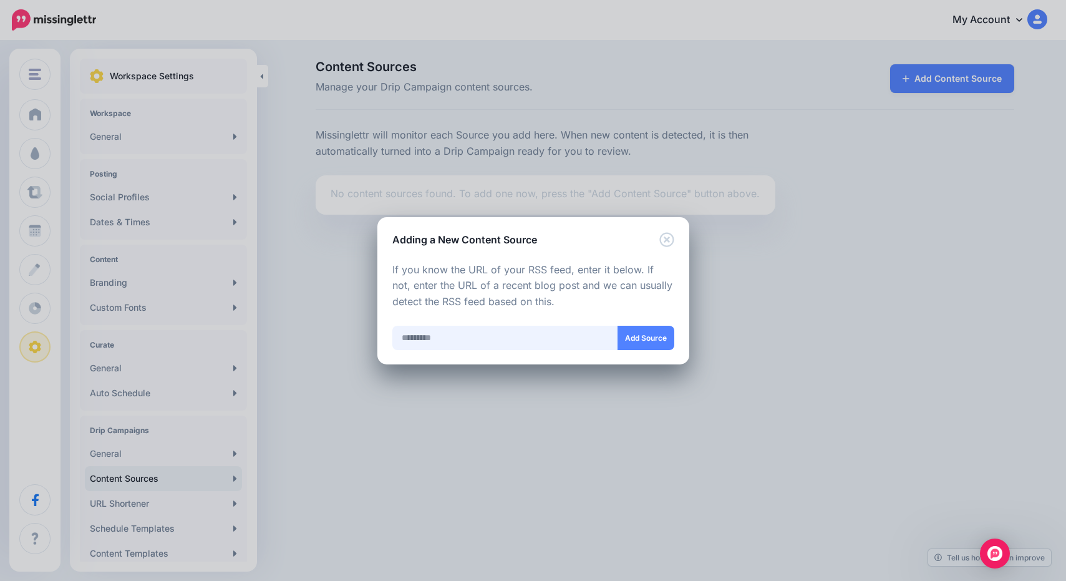
click at [519, 334] on input "text" at bounding box center [505, 338] width 226 height 24
paste input "**********"
type input "**********"
click at [632, 341] on button "Add Source" at bounding box center [645, 338] width 57 height 24
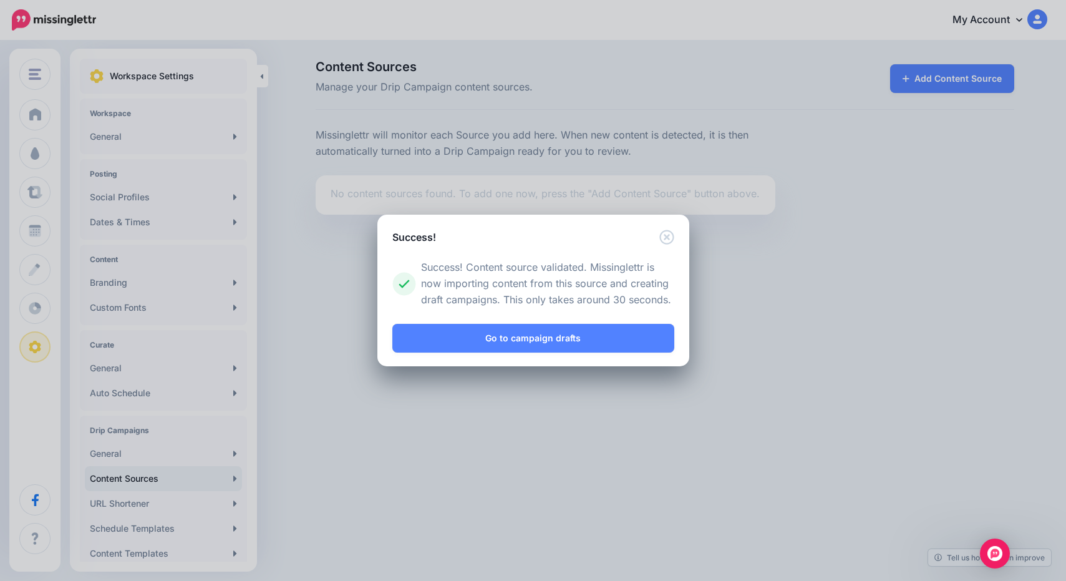
click at [670, 234] on icon "Close" at bounding box center [666, 236] width 15 height 15
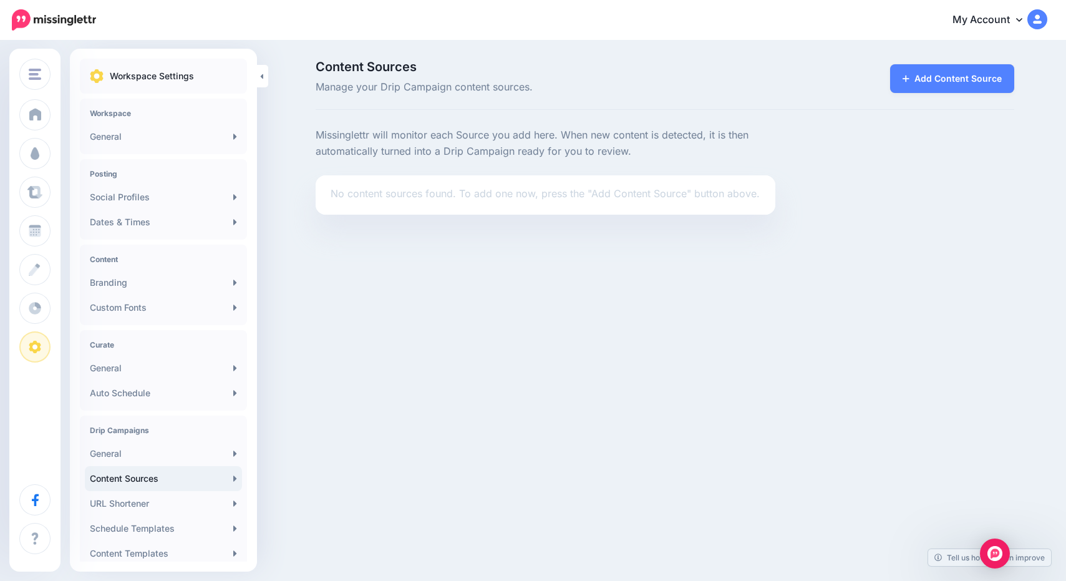
click at [626, 196] on p "No content sources found. To add one now, press the "Add Content Source" button…" at bounding box center [546, 194] width 430 height 16
click at [181, 500] on link "URL Shortener" at bounding box center [163, 503] width 157 height 25
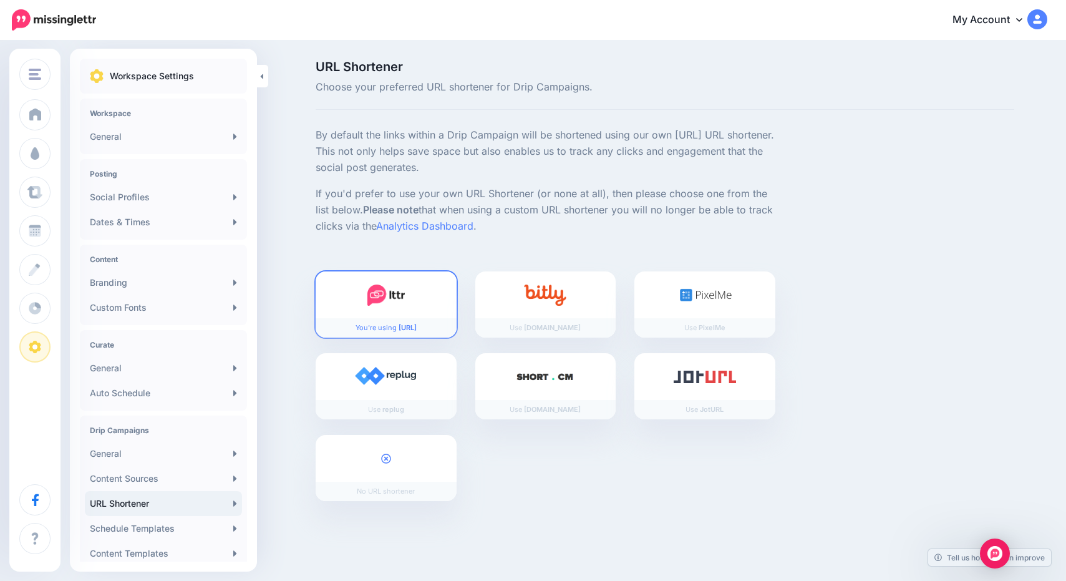
click at [191, 480] on link "Content Sources" at bounding box center [163, 478] width 157 height 25
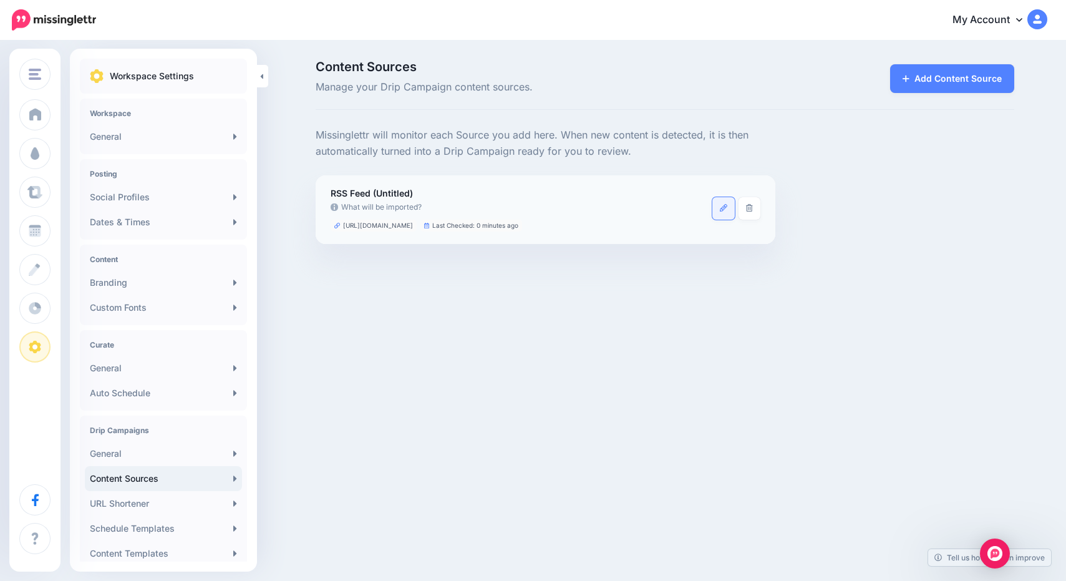
click at [722, 208] on icon at bounding box center [723, 207] width 7 height 7
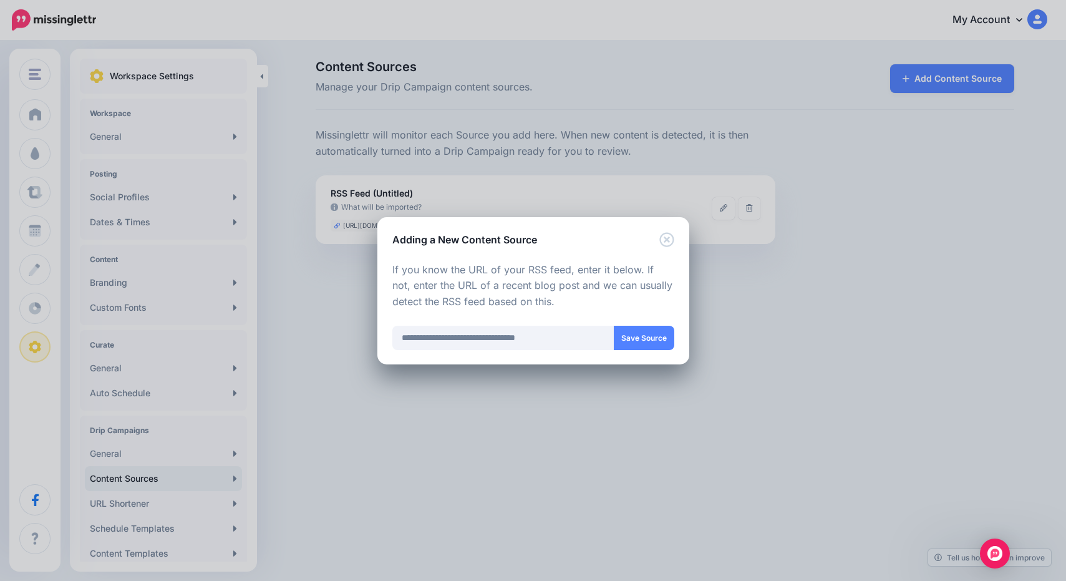
click at [666, 242] on icon "Close" at bounding box center [666, 239] width 15 height 15
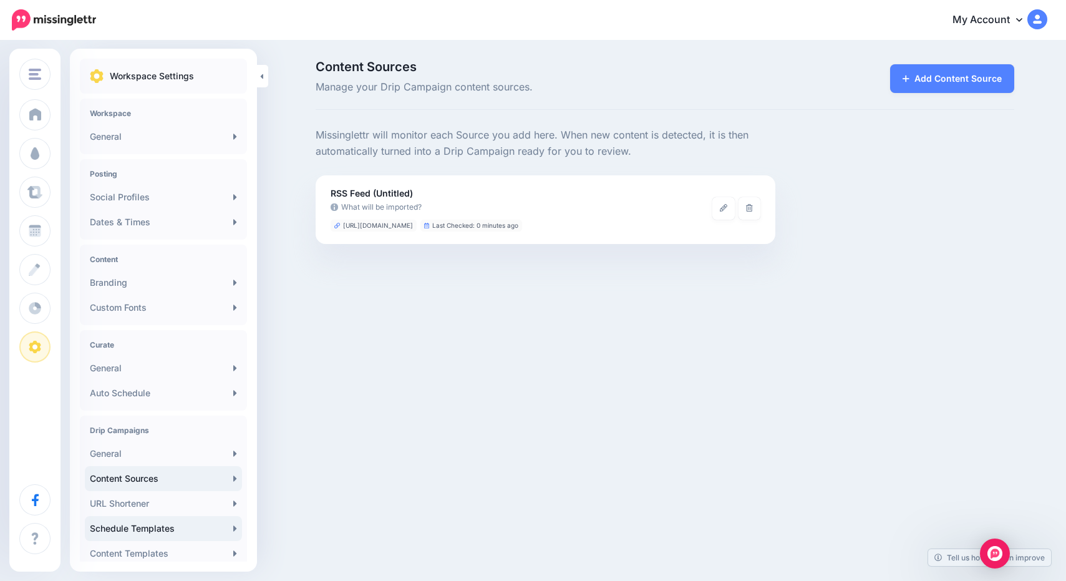
click at [113, 524] on link "Schedule Templates" at bounding box center [163, 528] width 157 height 25
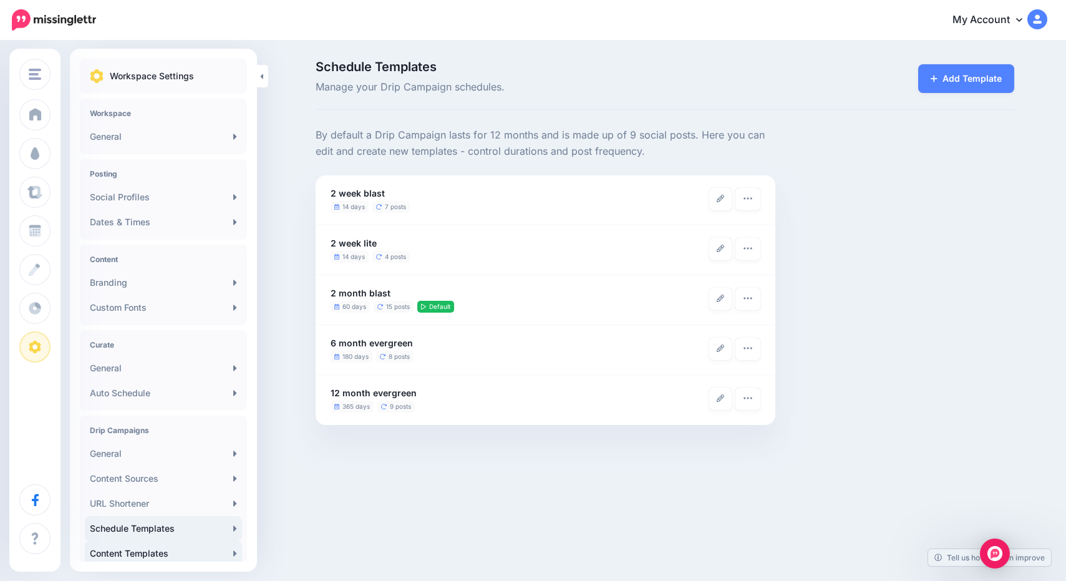
click at [180, 550] on link "Content Templates" at bounding box center [163, 553] width 157 height 25
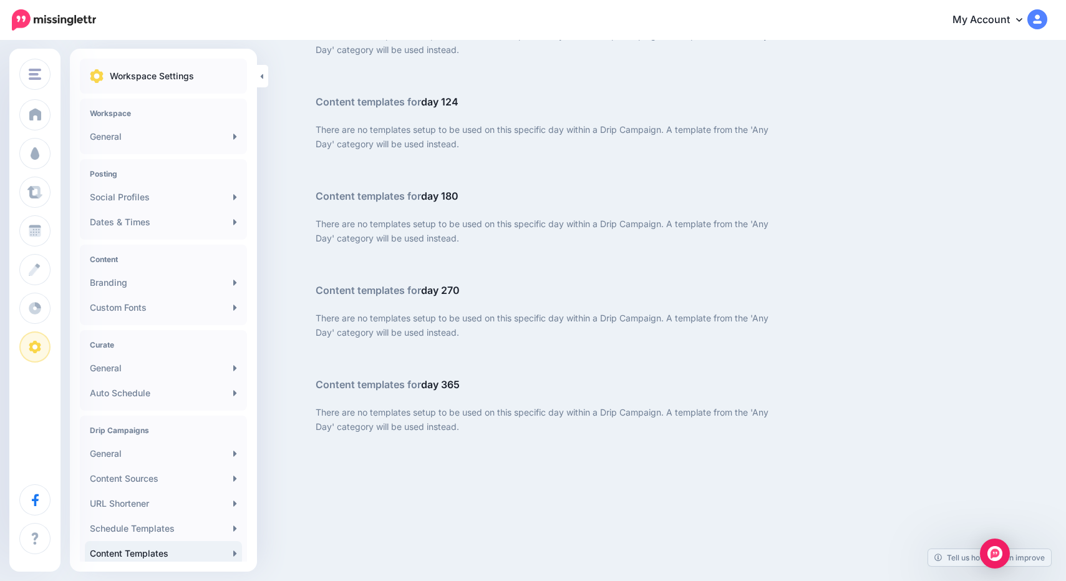
click at [985, 22] on link "My Account" at bounding box center [993, 20] width 107 height 31
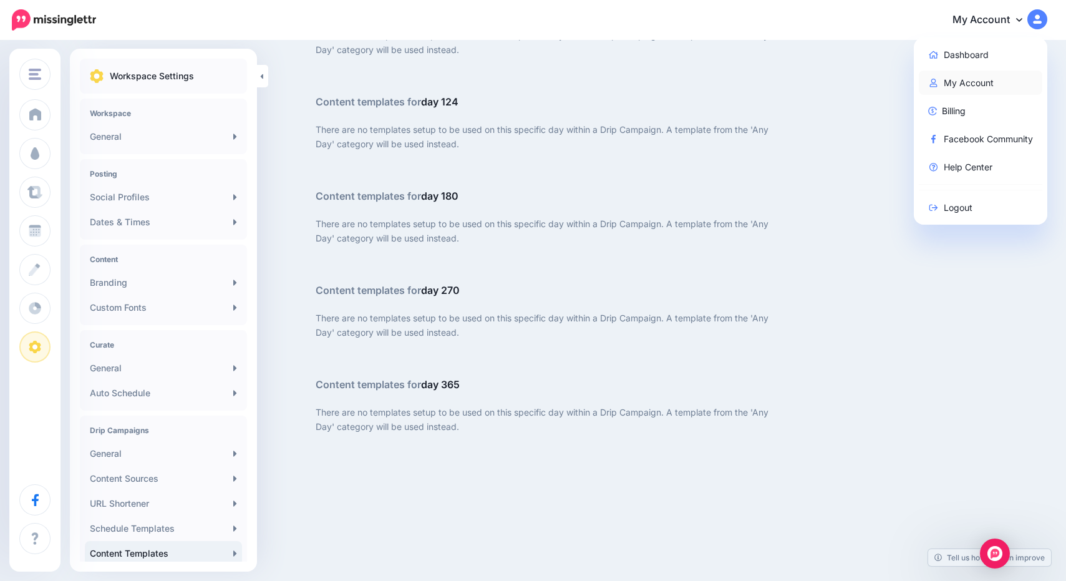
click at [961, 77] on link "My Account" at bounding box center [981, 82] width 124 height 24
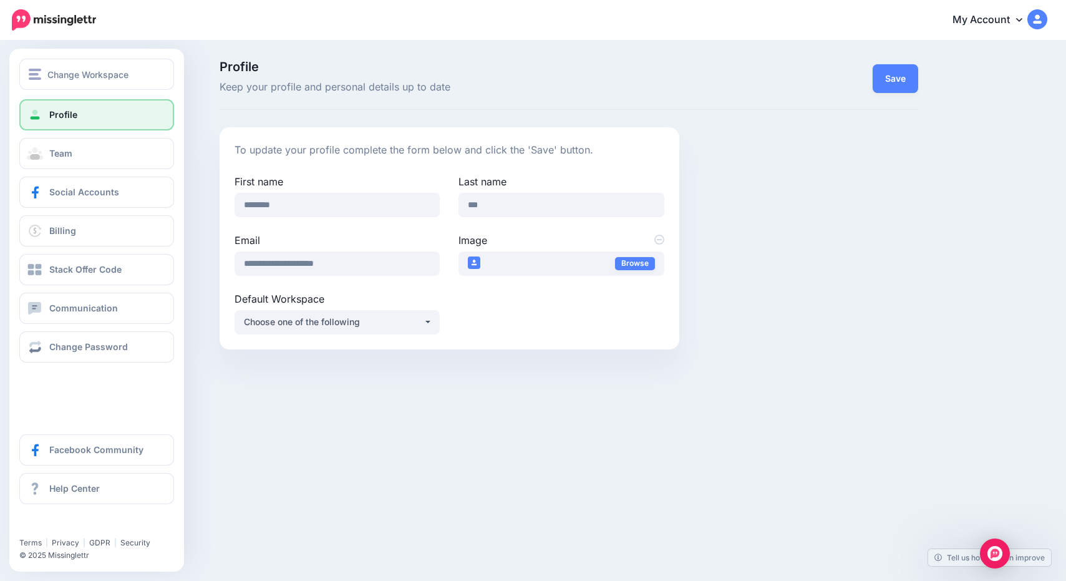
click at [72, 115] on span "Profile" at bounding box center [63, 114] width 28 height 11
click at [64, 149] on span "Team" at bounding box center [60, 153] width 23 height 11
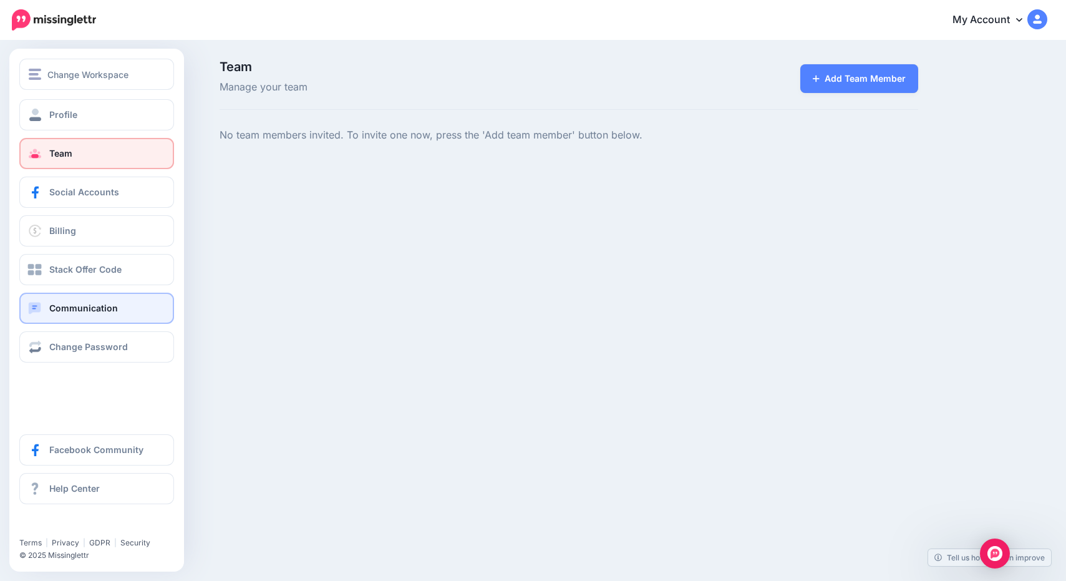
click at [62, 321] on link "Communication" at bounding box center [96, 307] width 155 height 31
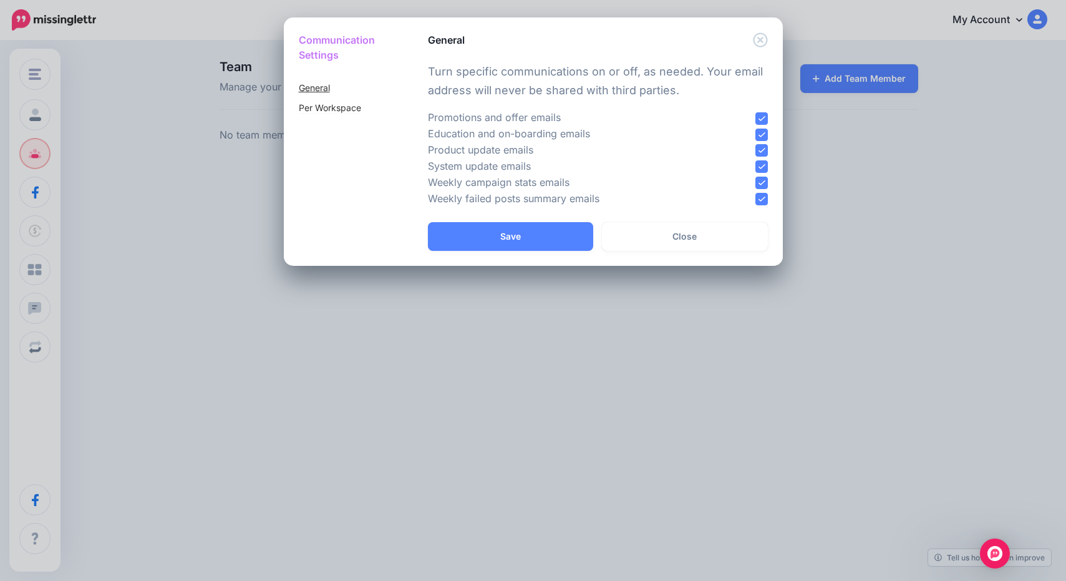
click at [311, 90] on link "General" at bounding box center [314, 87] width 31 height 11
click at [318, 107] on link "Per Workspace" at bounding box center [330, 107] width 62 height 11
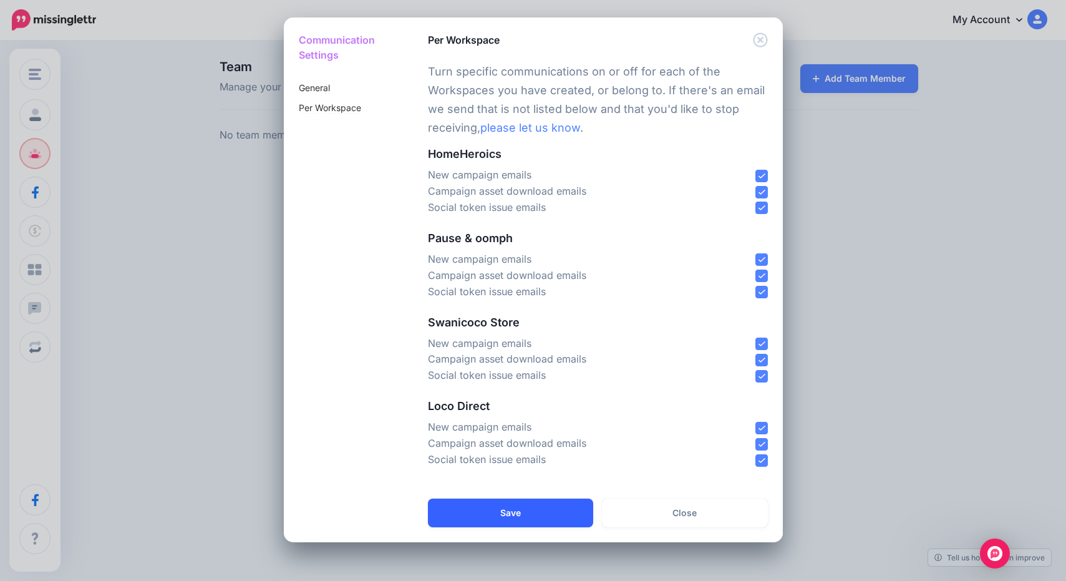
click at [508, 504] on button "Save" at bounding box center [510, 512] width 165 height 29
click at [647, 557] on div "Communication Settings General Per Workspace Per Workspace ." at bounding box center [533, 290] width 1066 height 581
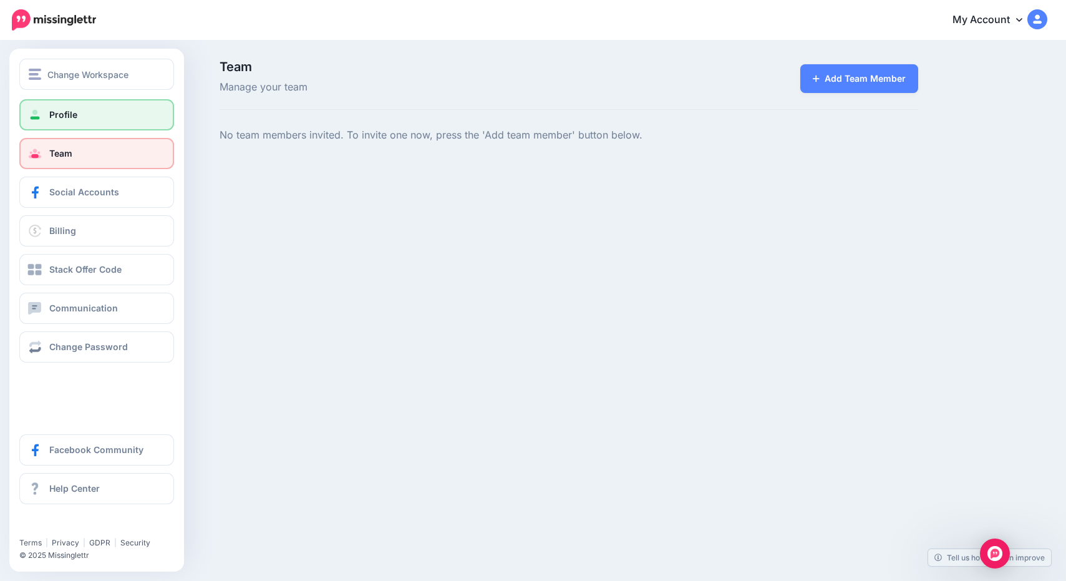
click at [94, 111] on link "Profile" at bounding box center [96, 114] width 155 height 31
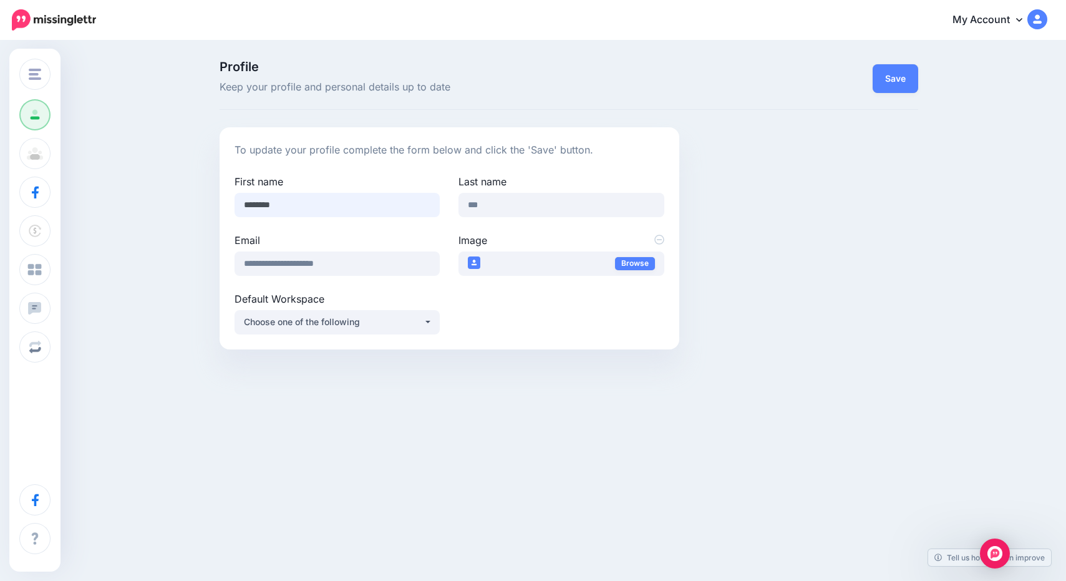
drag, startPoint x: 369, startPoint y: 208, endPoint x: 188, endPoint y: 196, distance: 181.2
type input "***"
click at [887, 79] on button "Save" at bounding box center [895, 78] width 46 height 29
click at [882, 78] on button "Save" at bounding box center [895, 78] width 46 height 29
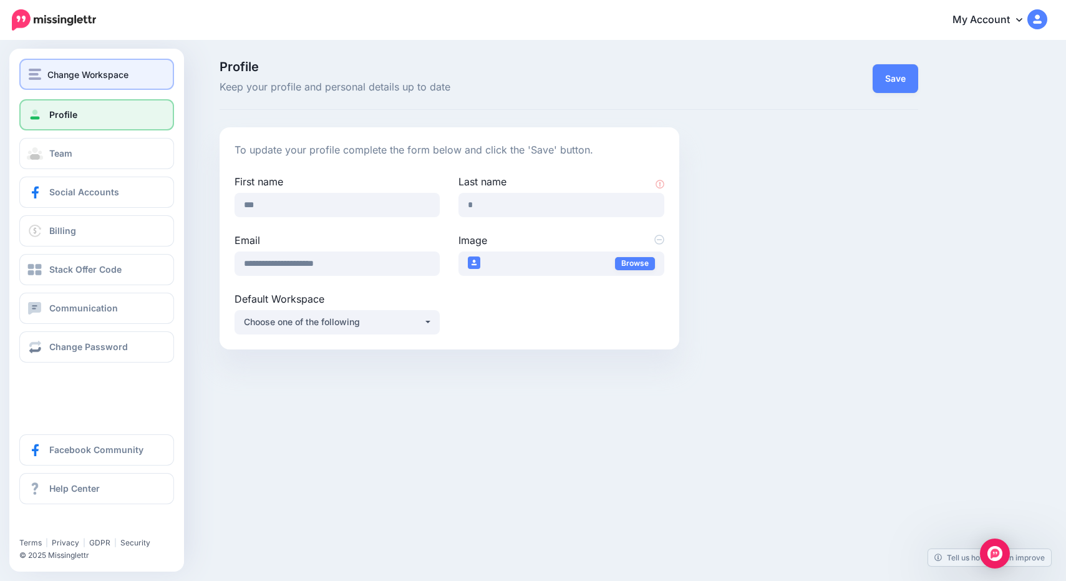
click at [73, 83] on button "Change Workspace" at bounding box center [96, 74] width 155 height 31
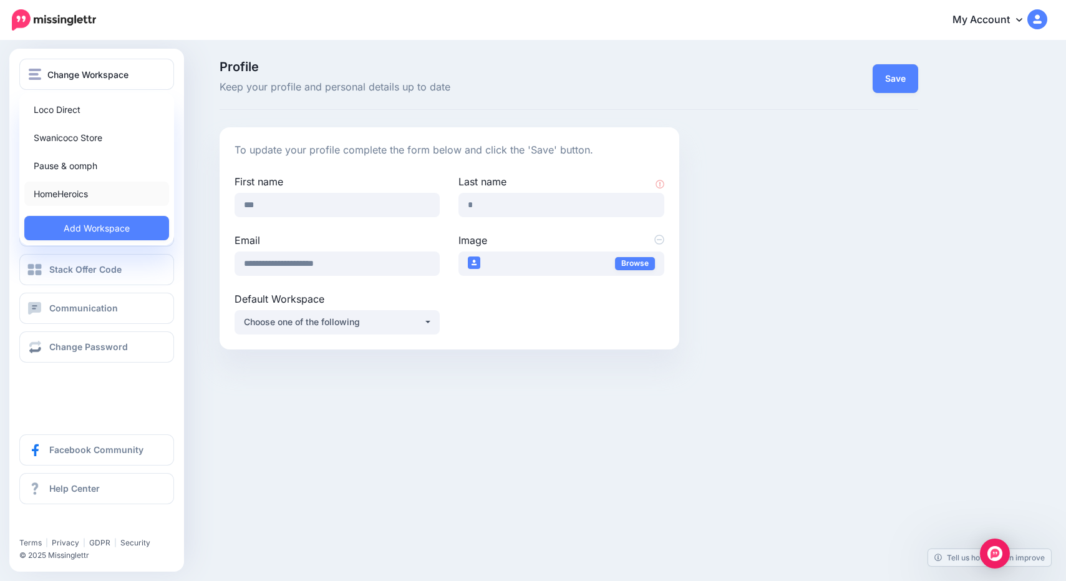
click at [89, 193] on link "HomeHeroics" at bounding box center [96, 193] width 145 height 24
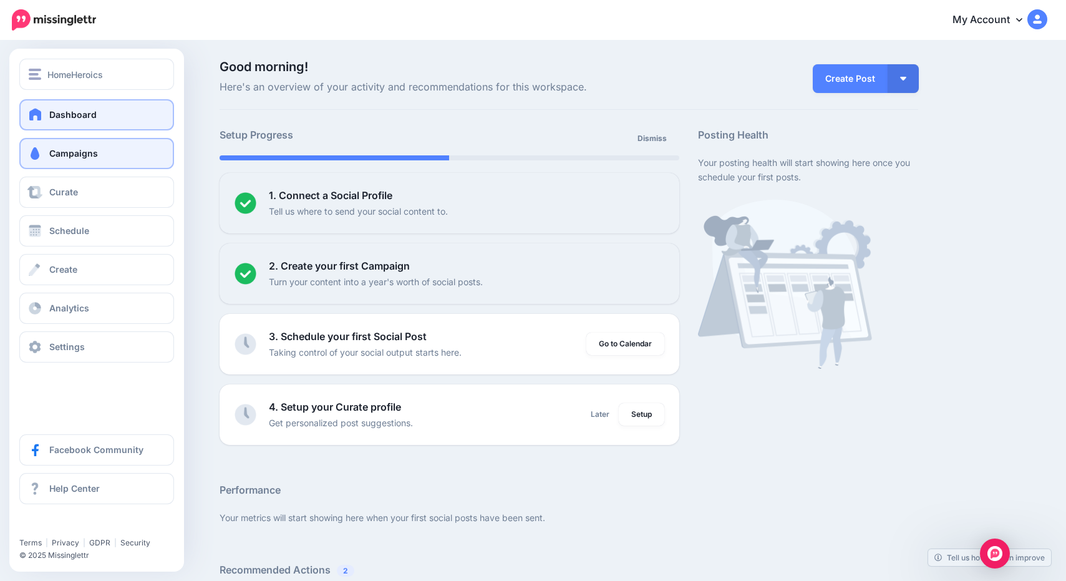
click at [62, 150] on span "Campaigns" at bounding box center [73, 153] width 49 height 11
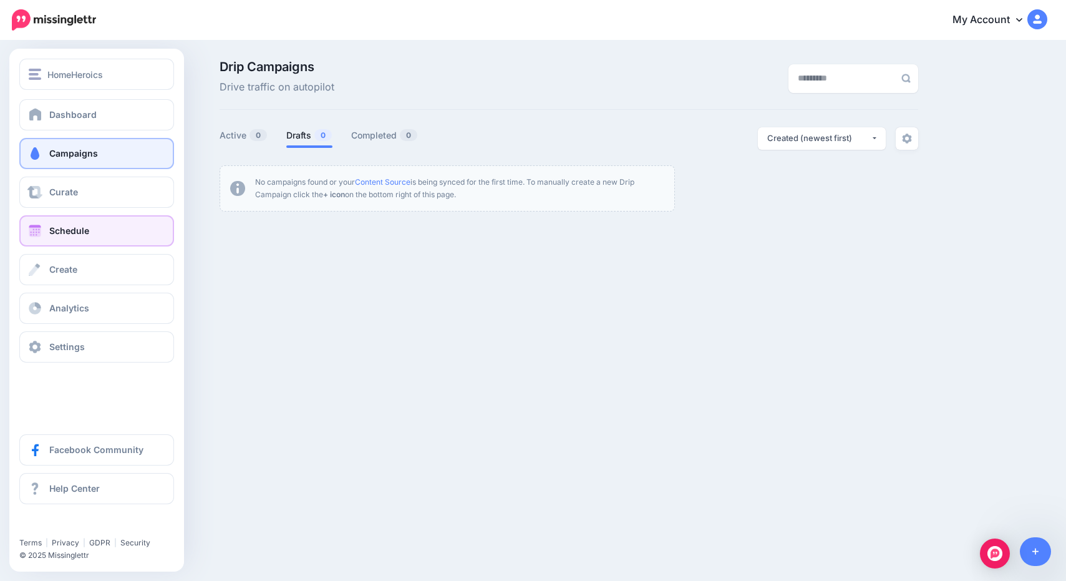
click at [78, 229] on span "Schedule" at bounding box center [69, 230] width 40 height 11
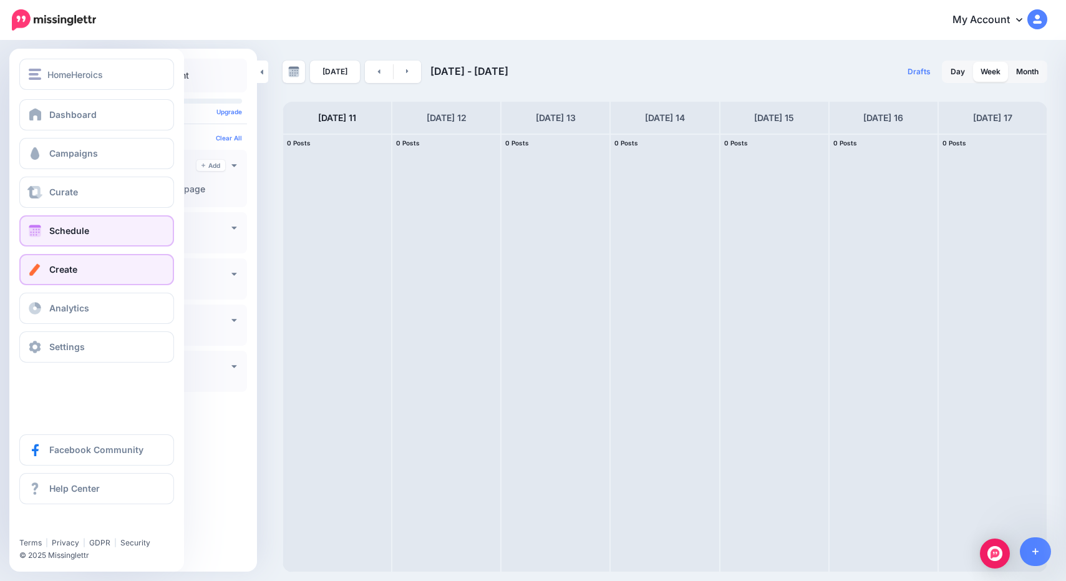
click at [45, 272] on link "Create" at bounding box center [96, 269] width 155 height 31
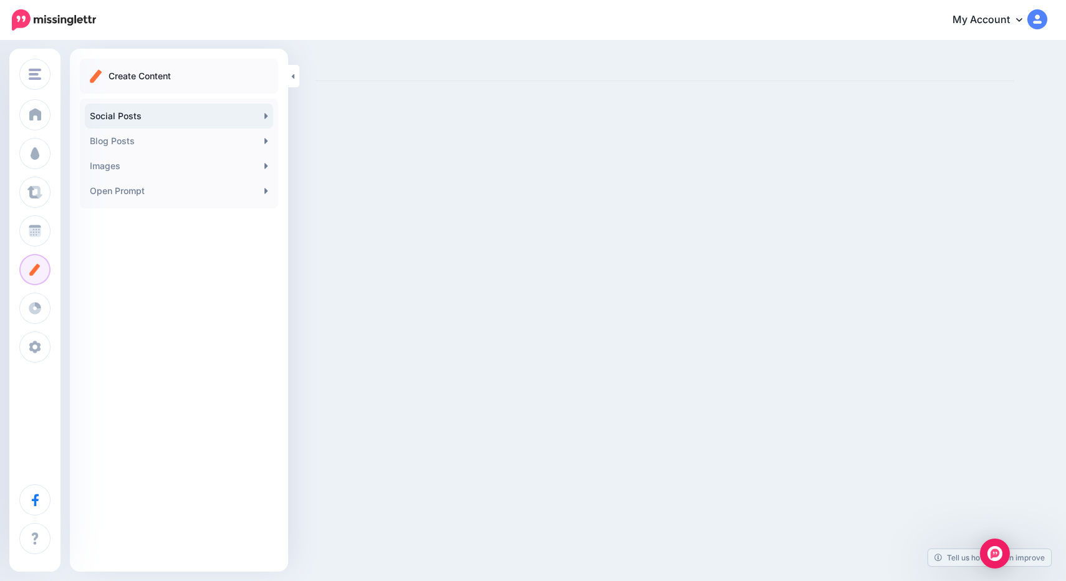
click at [244, 118] on link "Social Posts" at bounding box center [179, 116] width 188 height 25
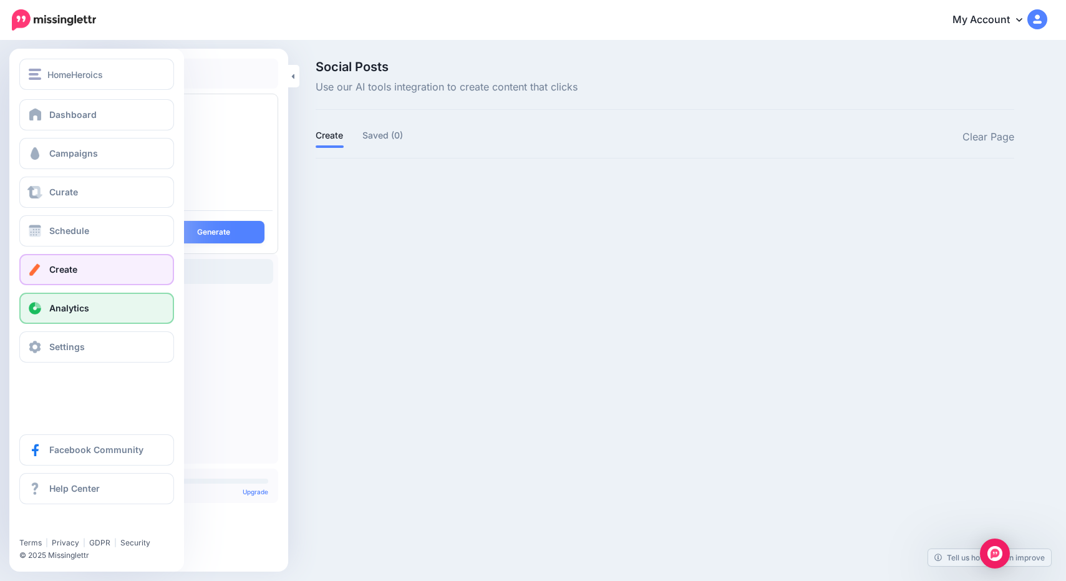
click at [66, 306] on span "Analytics" at bounding box center [69, 307] width 40 height 11
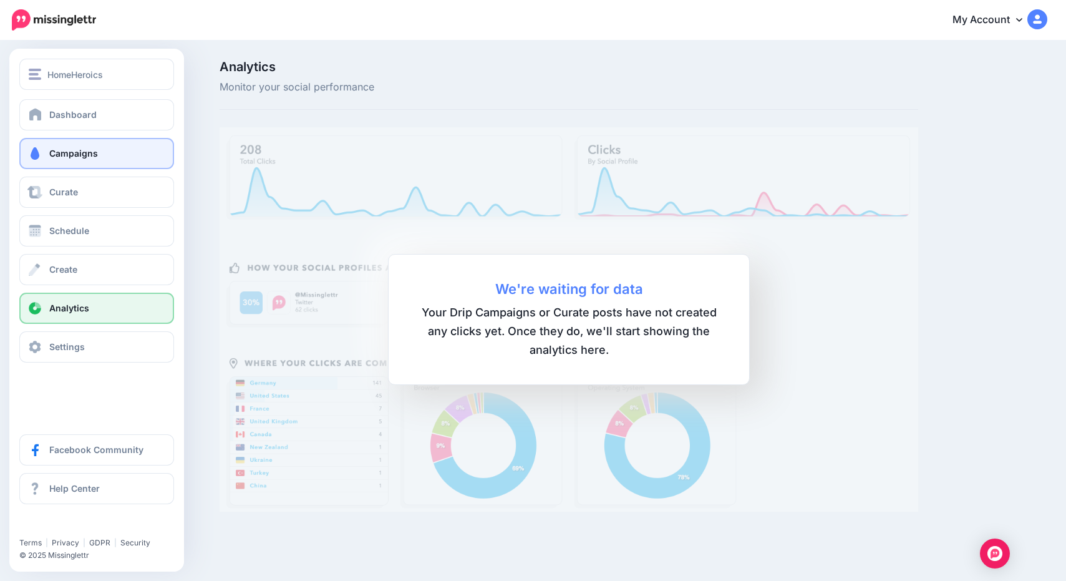
click at [51, 156] on span "Campaigns" at bounding box center [73, 153] width 49 height 11
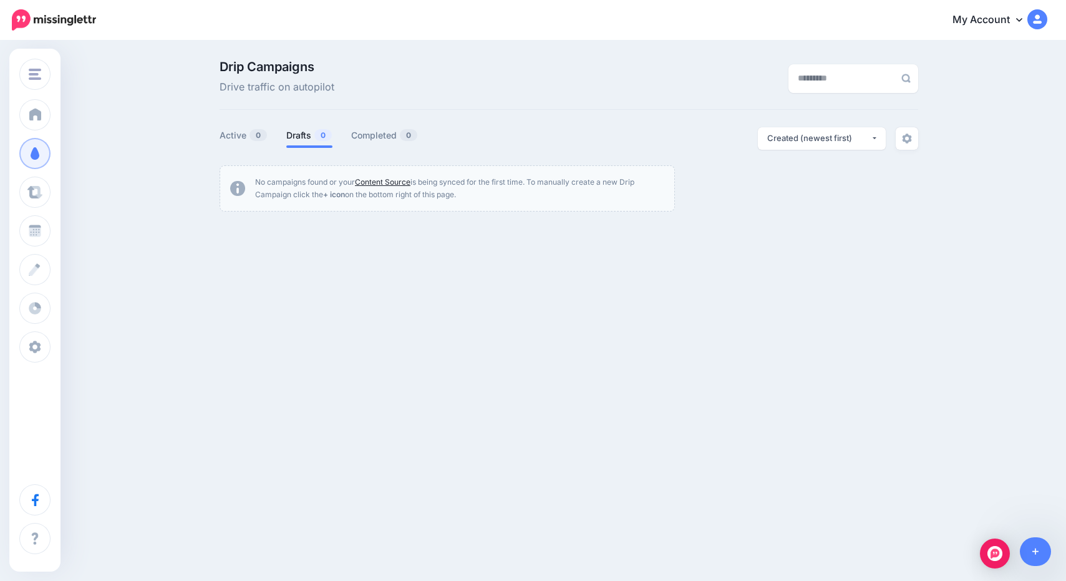
click at [370, 183] on link "Content Source" at bounding box center [383, 181] width 56 height 9
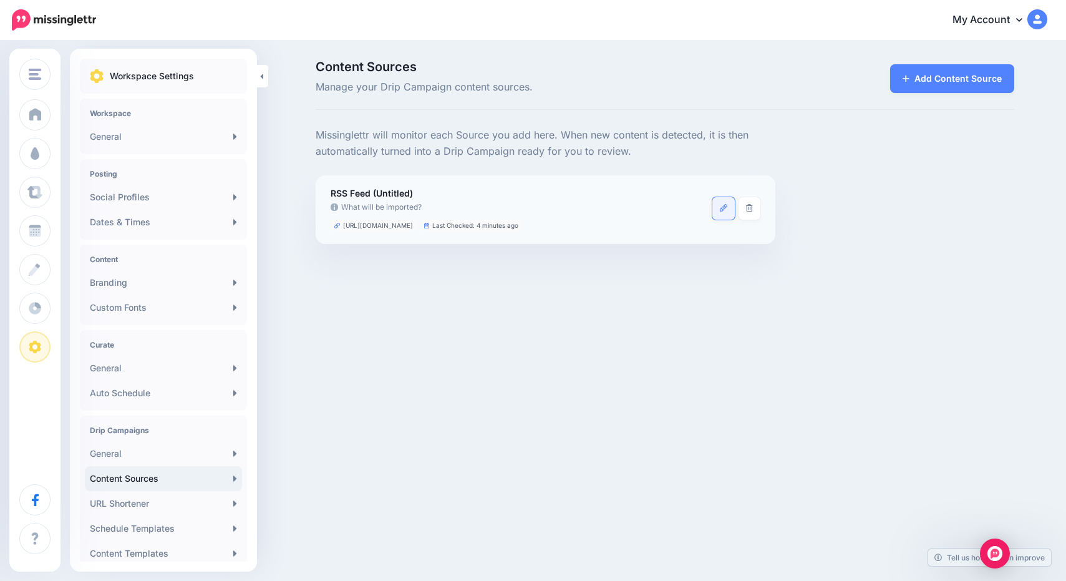
click at [722, 204] on icon at bounding box center [723, 207] width 7 height 7
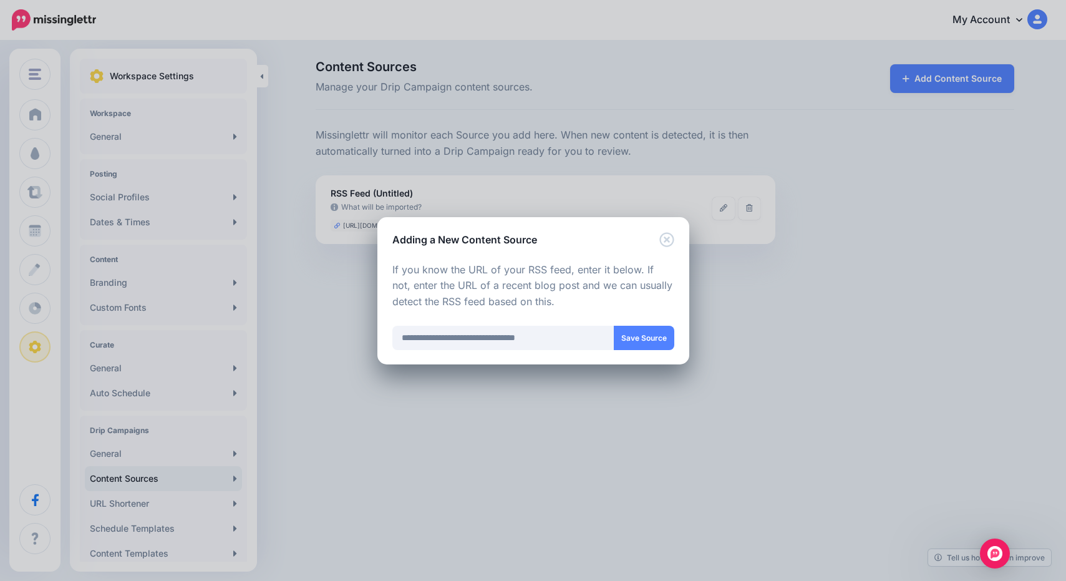
click at [673, 240] on icon "Close" at bounding box center [666, 239] width 14 height 14
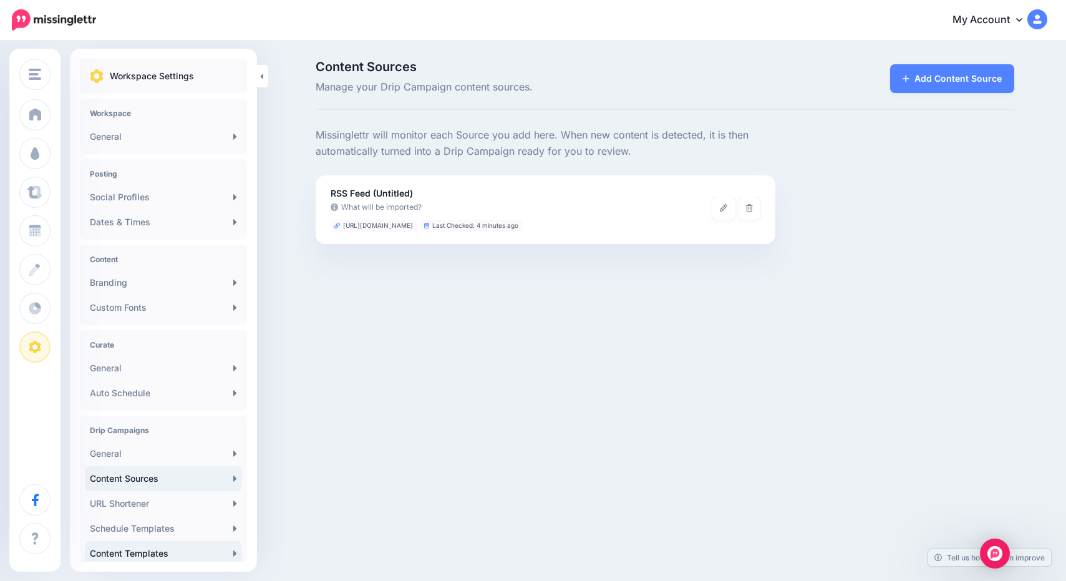
click at [143, 557] on link "Content Templates" at bounding box center [163, 553] width 157 height 25
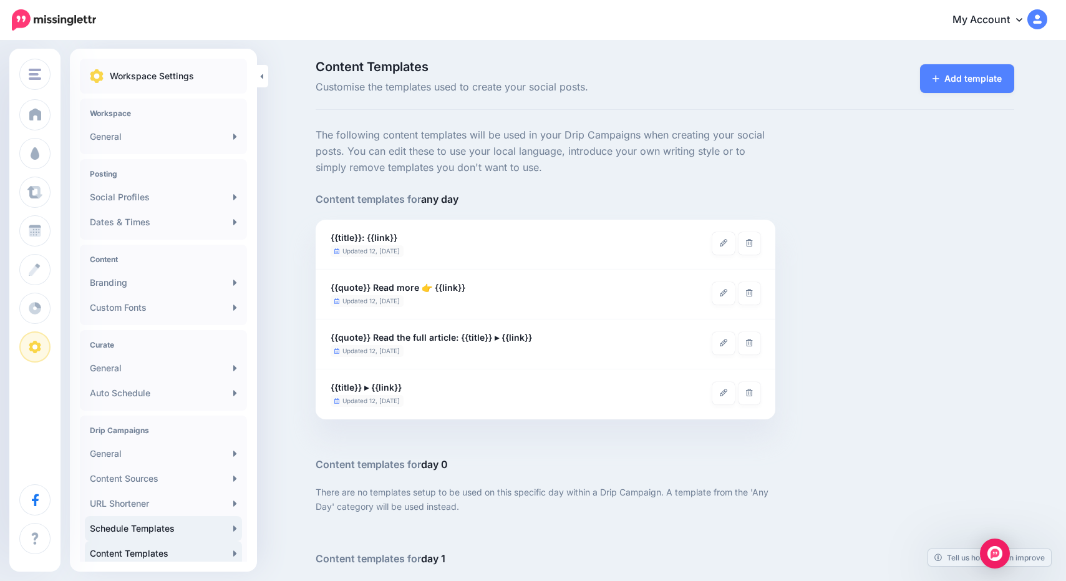
click at [140, 527] on link "Schedule Templates" at bounding box center [163, 528] width 157 height 25
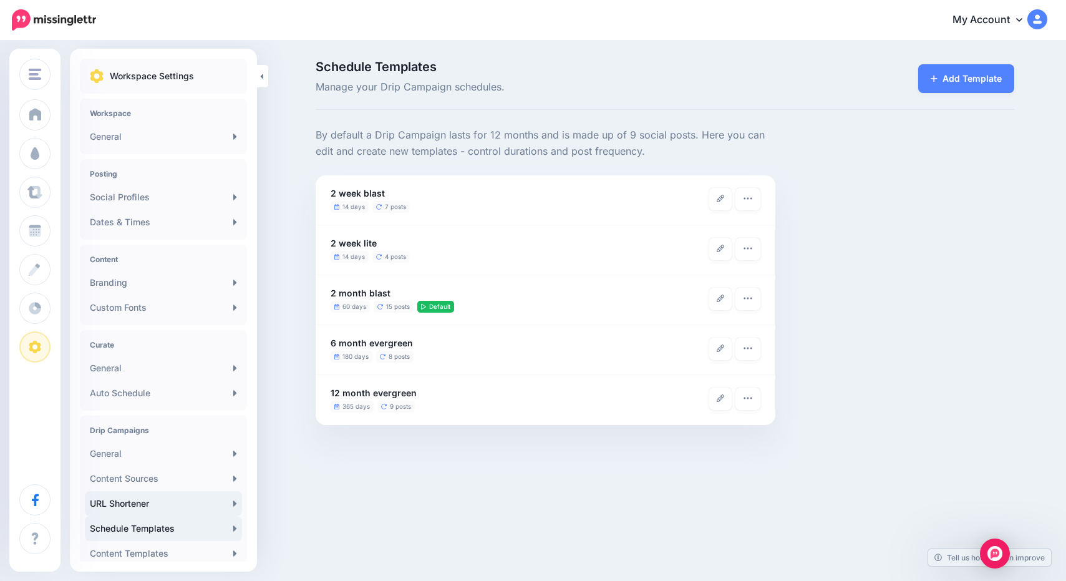
click at [154, 499] on link "URL Shortener" at bounding box center [163, 503] width 157 height 25
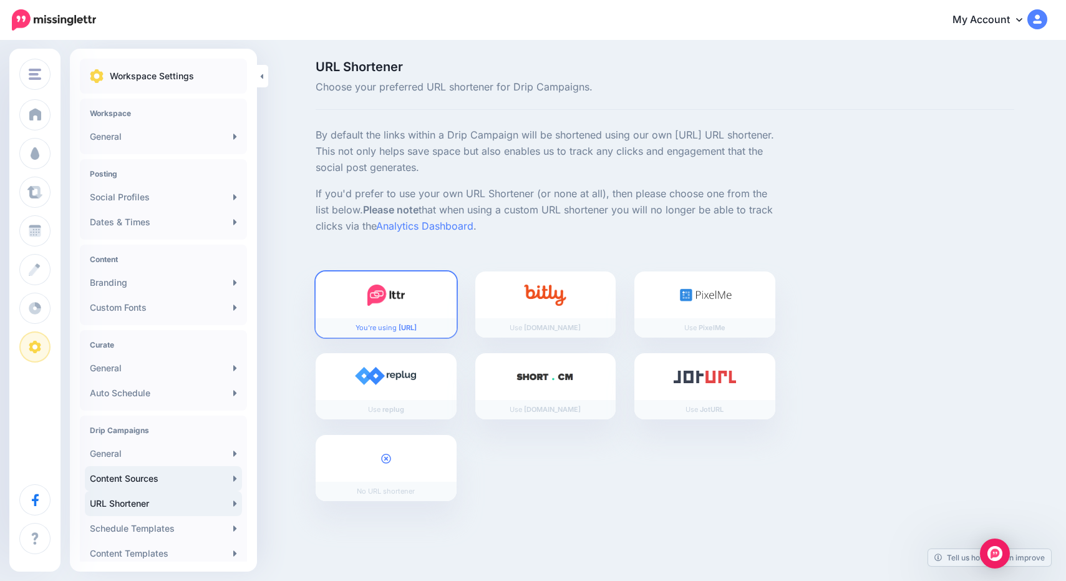
click at [157, 480] on link "Content Sources" at bounding box center [163, 478] width 157 height 25
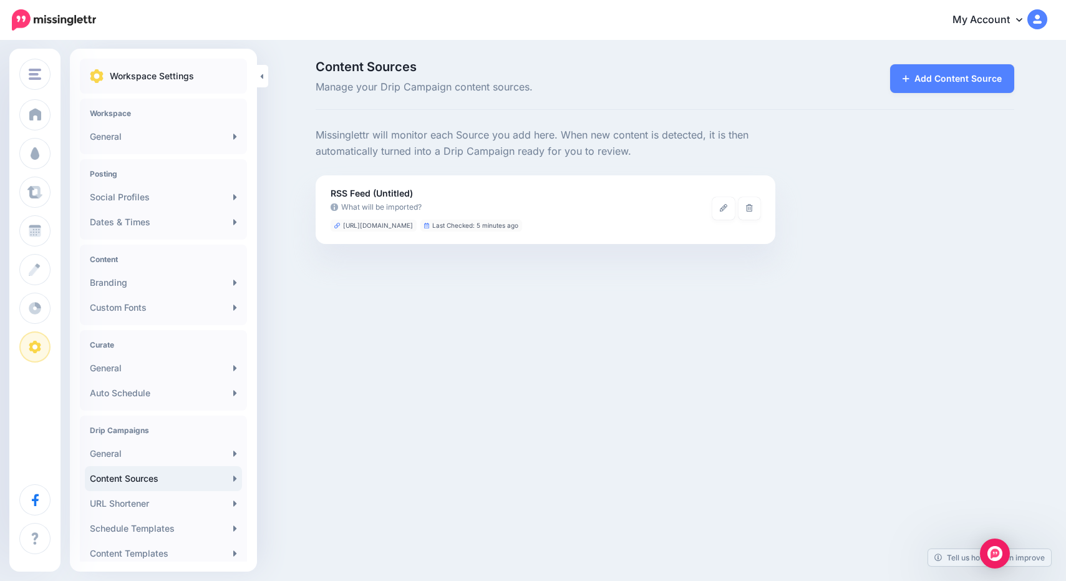
click at [138, 452] on link "General" at bounding box center [163, 453] width 157 height 25
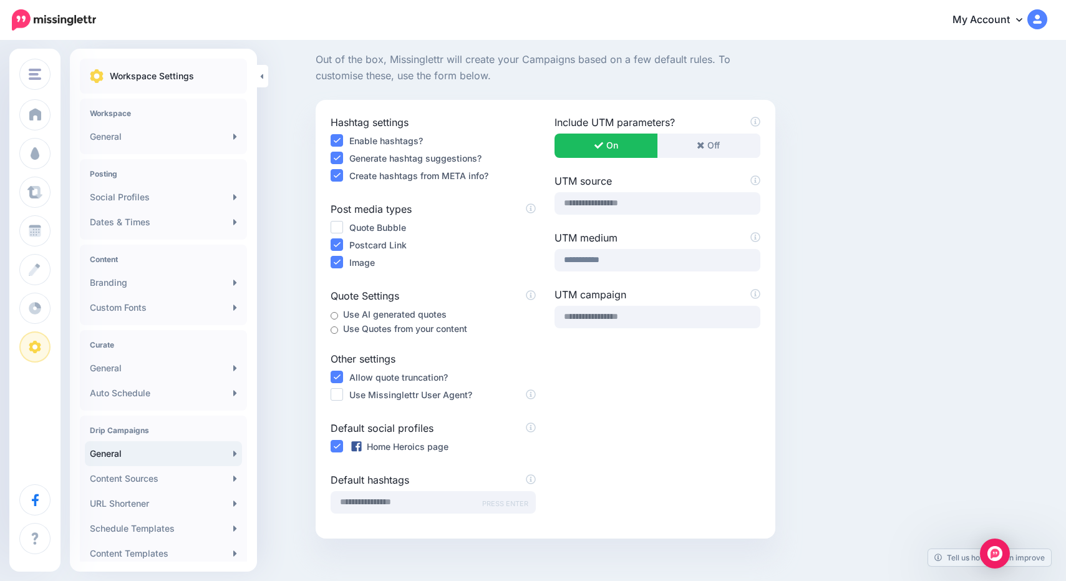
scroll to position [76, 0]
click at [175, 397] on link "Auto Schedule" at bounding box center [163, 392] width 157 height 25
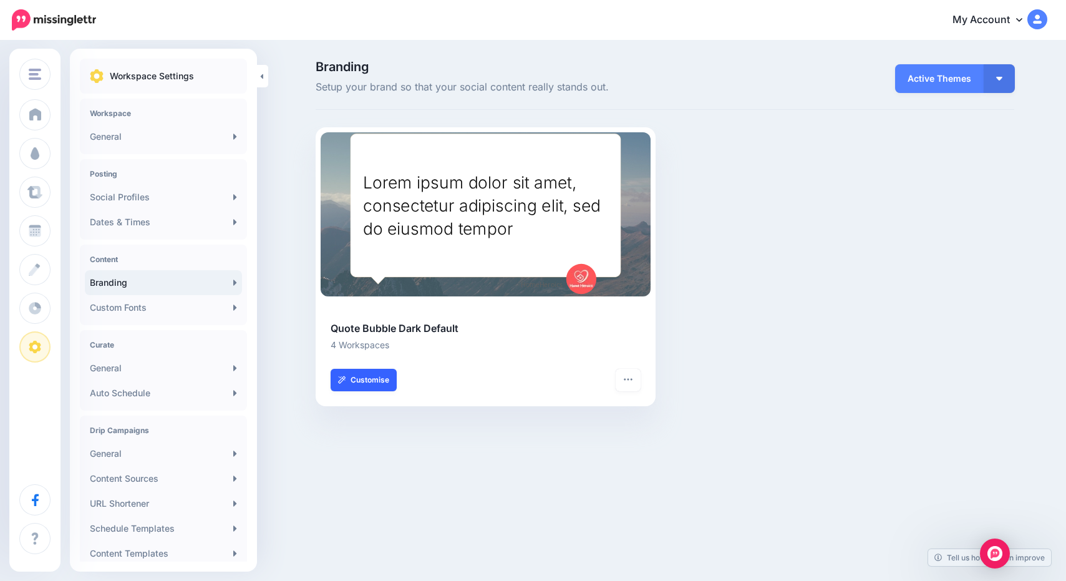
click at [387, 378] on link "Customise" at bounding box center [364, 380] width 66 height 22
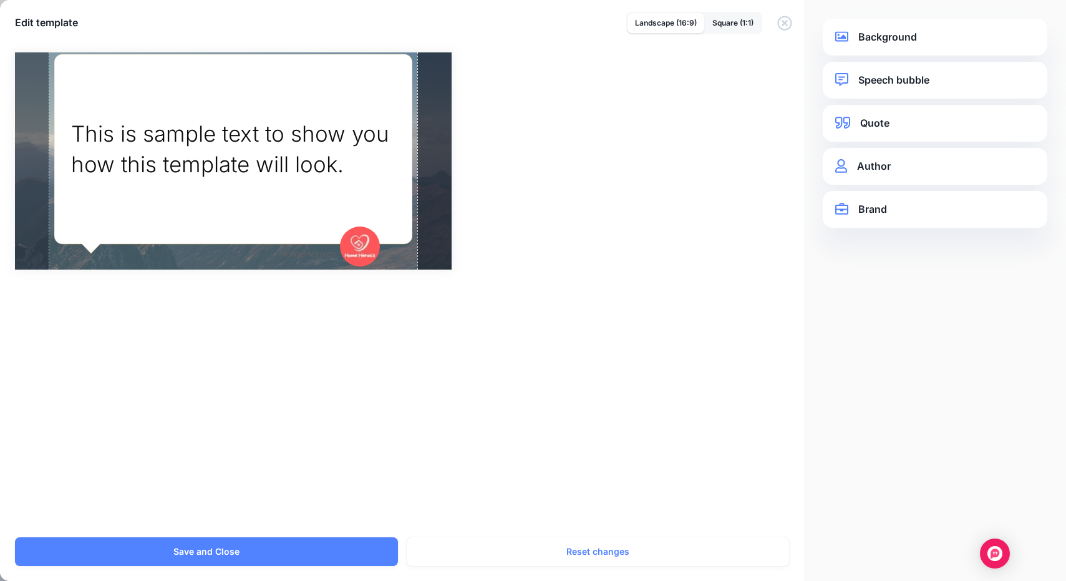
click at [884, 36] on link "Background" at bounding box center [935, 37] width 200 height 17
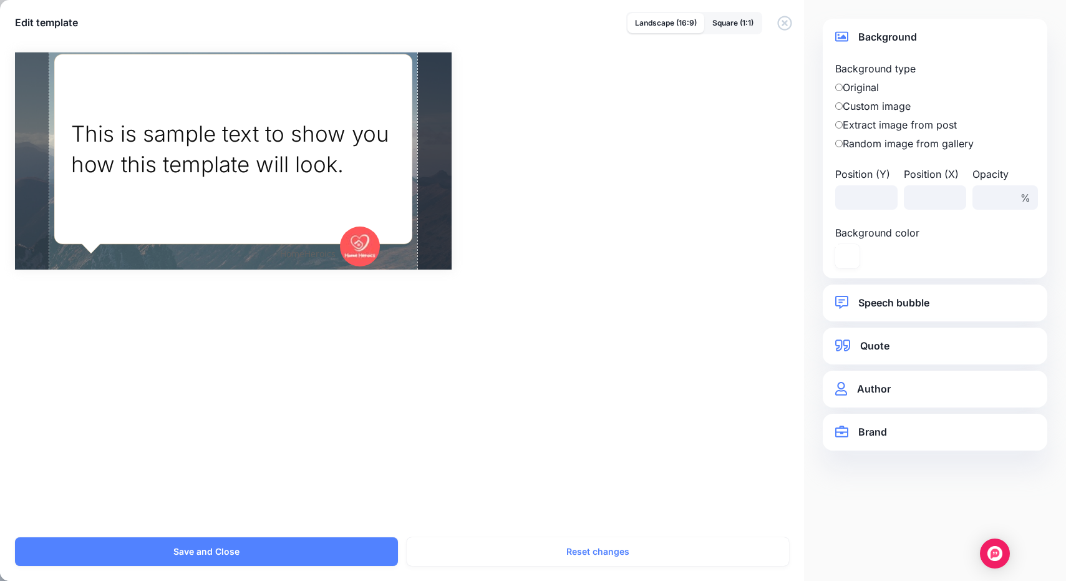
click at [866, 299] on link "Speech bubble" at bounding box center [935, 302] width 200 height 17
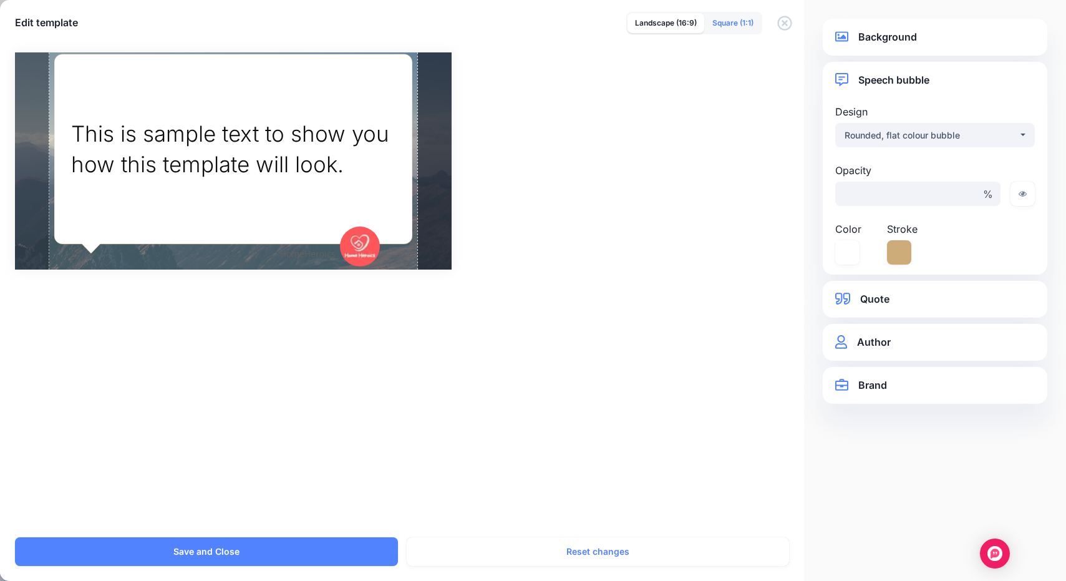
click at [747, 29] on link "Square (1:1)" at bounding box center [733, 23] width 56 height 20
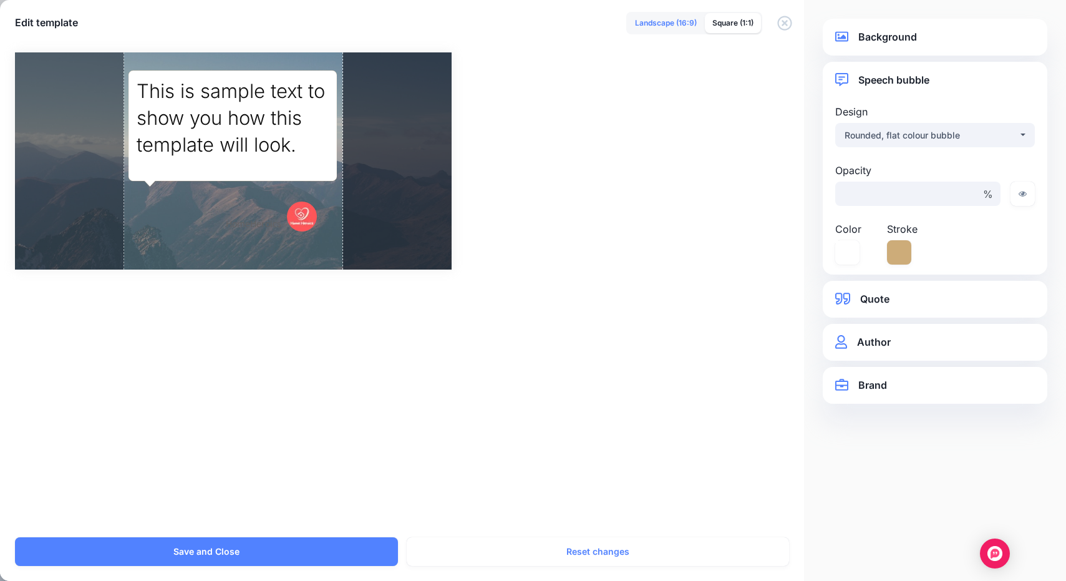
click at [655, 23] on link "Landscape (16:9)" at bounding box center [665, 23] width 77 height 20
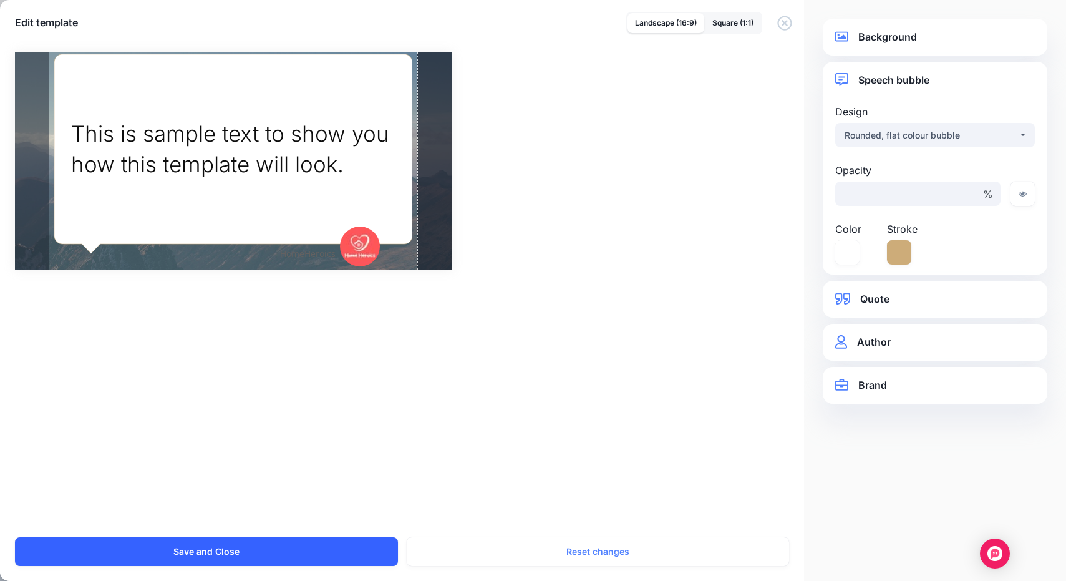
click at [355, 542] on button "Save and Close" at bounding box center [206, 551] width 383 height 29
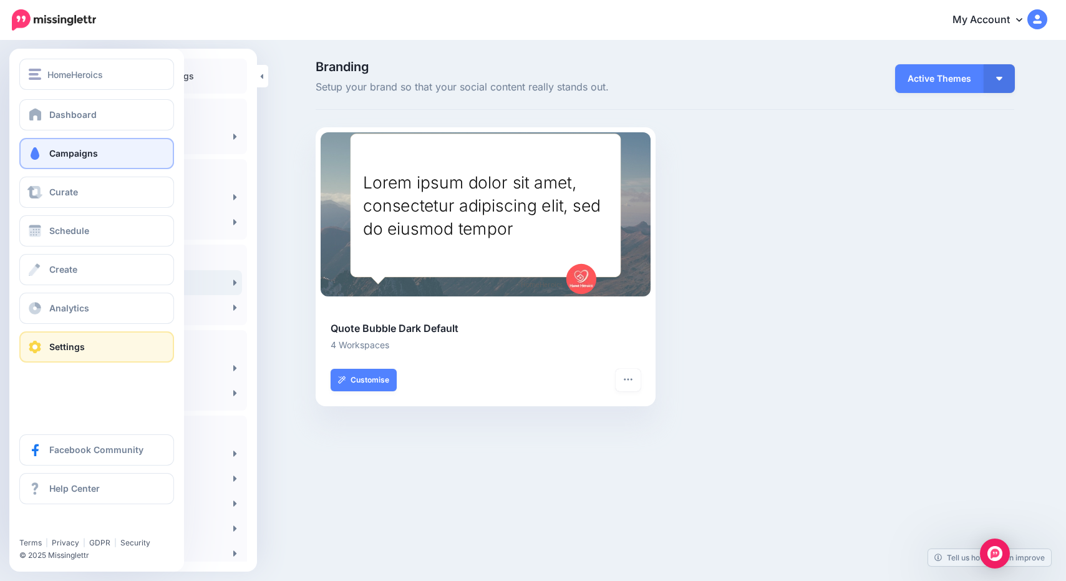
click at [85, 158] on span "Campaigns" at bounding box center [73, 153] width 49 height 11
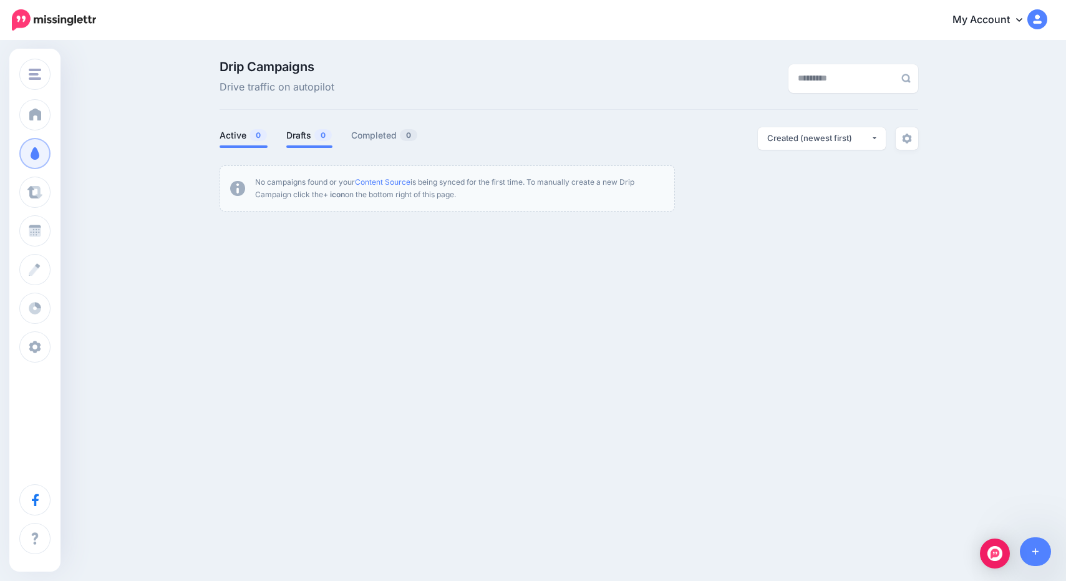
click at [261, 142] on link "Active 0" at bounding box center [244, 135] width 48 height 15
click at [366, 136] on link "Completed 0" at bounding box center [384, 135] width 67 height 15
